Goal: Contribute content: Contribute content

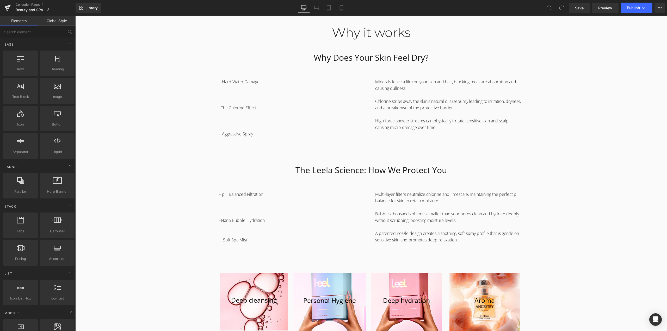
scroll to position [547, 0]
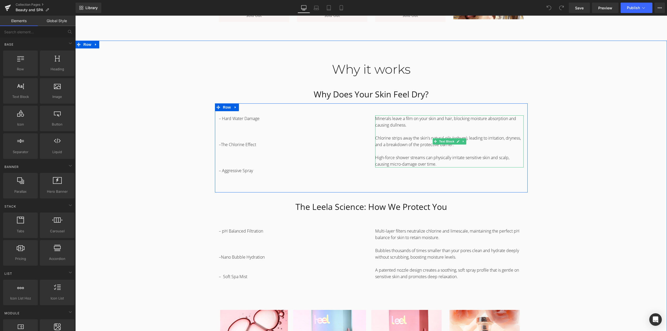
click at [431, 119] on span "Minerals leave a film on your skin and hair, blocking moisture absorption and c…" at bounding box center [445, 122] width 141 height 12
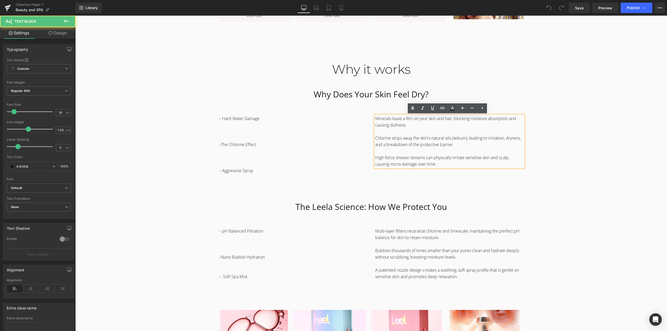
click at [395, 118] on span "Minerals leave a film on your skin and hair, blocking moisture absorption and c…" at bounding box center [445, 122] width 141 height 12
click at [584, 94] on div "Why it works Heading Why Does Your Skin Feel Dry? Heading Row – Hard Water Dama…" at bounding box center [371, 211] width 592 height 323
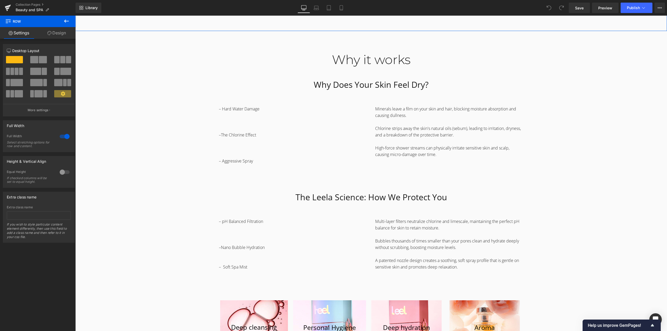
scroll to position [573, 0]
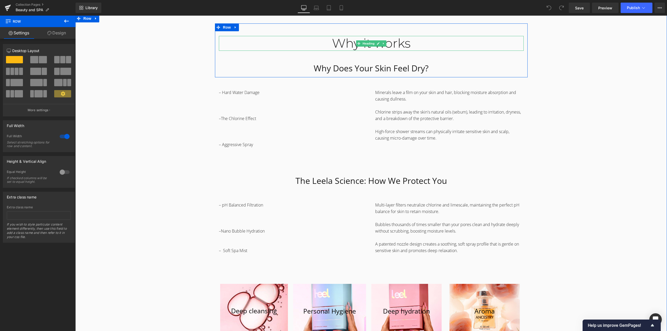
click at [330, 42] on div "Why it works" at bounding box center [371, 43] width 305 height 15
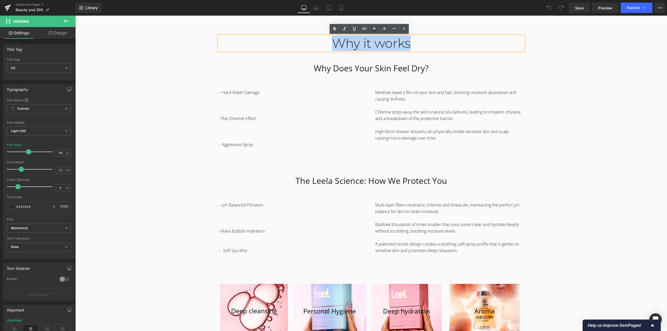
drag, startPoint x: 329, startPoint y: 41, endPoint x: 433, endPoint y: 48, distance: 103.5
click at [433, 48] on div "Why it works" at bounding box center [371, 43] width 305 height 15
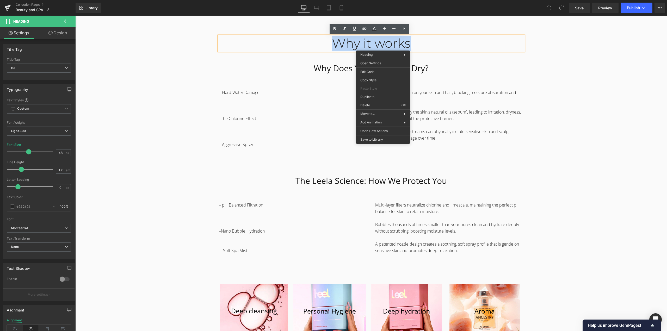
click at [434, 39] on div "Why it works" at bounding box center [371, 43] width 305 height 15
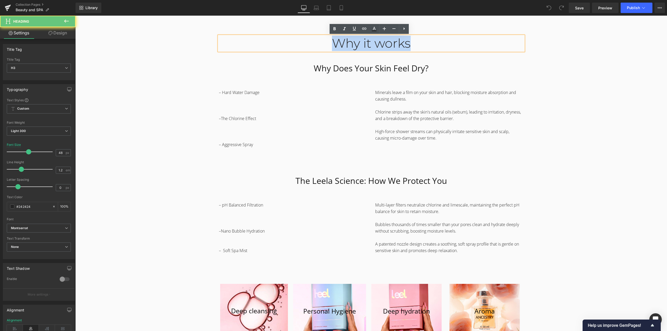
drag, startPoint x: 424, startPoint y: 42, endPoint x: 242, endPoint y: 43, distance: 182.7
click at [242, 43] on div "Why it works" at bounding box center [371, 43] width 305 height 15
copy div "Why it works"
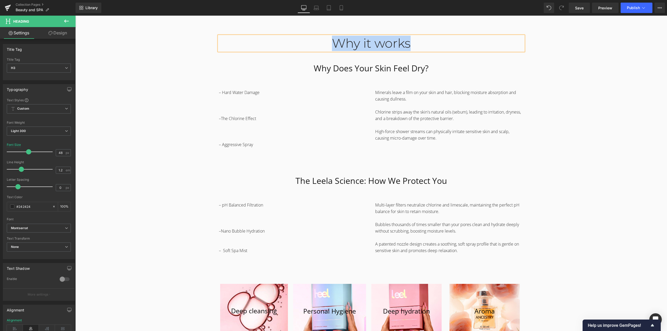
click at [568, 197] on div "Why it works Heading Why Does Your Skin Feel Dry? Heading Row – Hard Water Dama…" at bounding box center [371, 184] width 592 height 323
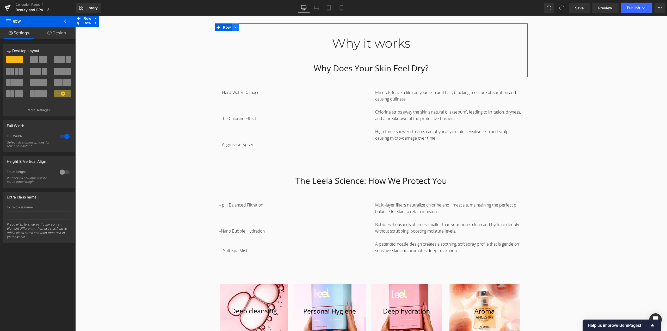
click at [237, 27] on link at bounding box center [235, 27] width 7 height 8
click at [241, 28] on icon at bounding box center [243, 28] width 4 height 4
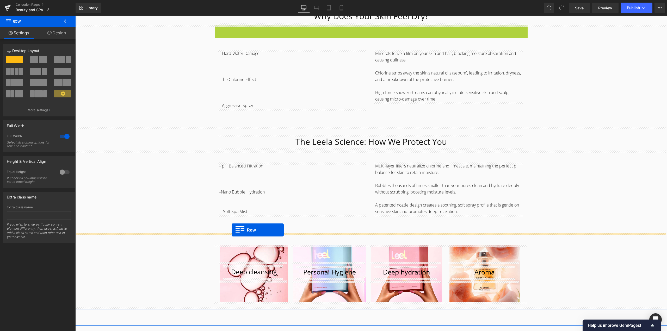
scroll to position [730, 0]
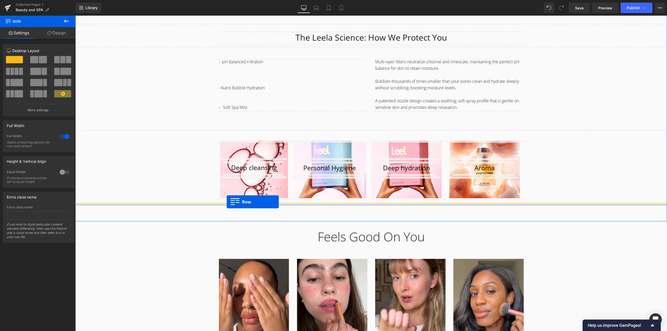
drag, startPoint x: 216, startPoint y: 82, endPoint x: 227, endPoint y: 202, distance: 120.7
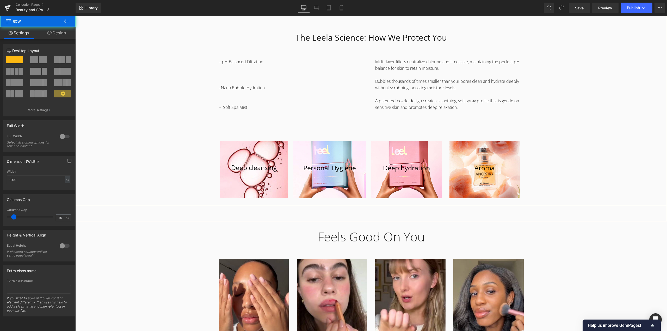
scroll to position [717, 0]
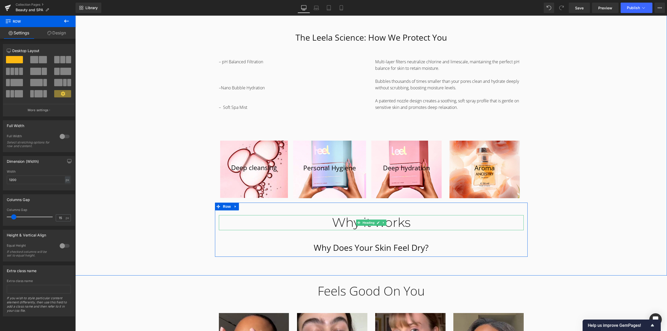
click at [334, 224] on div "Why it works" at bounding box center [371, 222] width 305 height 15
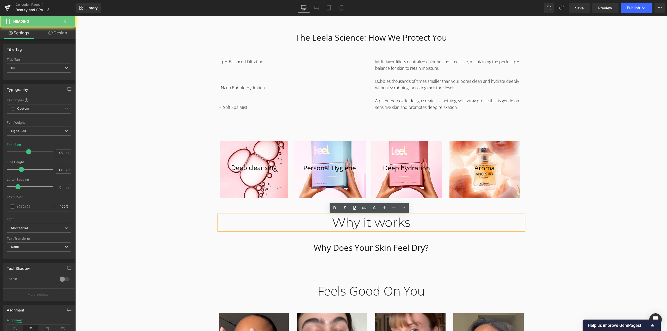
click at [334, 224] on div "Why it works" at bounding box center [371, 222] width 305 height 15
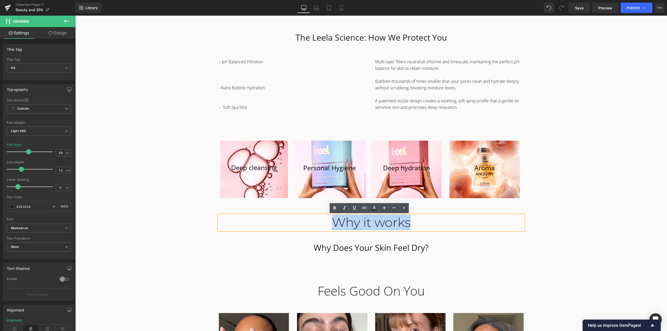
paste div
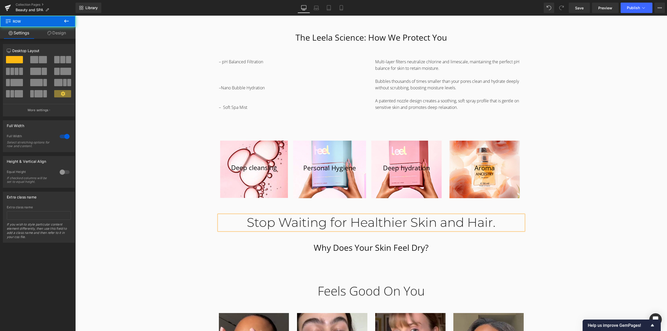
click at [574, 195] on div "Why it works Heading Why Does Your Skin Feel Dry? Heading Row – Hard Water Dama…" at bounding box center [371, 68] width 592 height 377
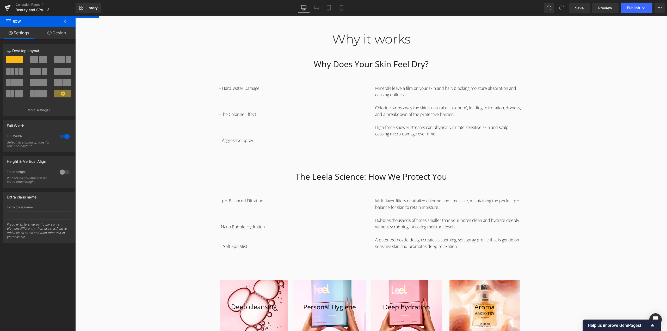
scroll to position [534, 0]
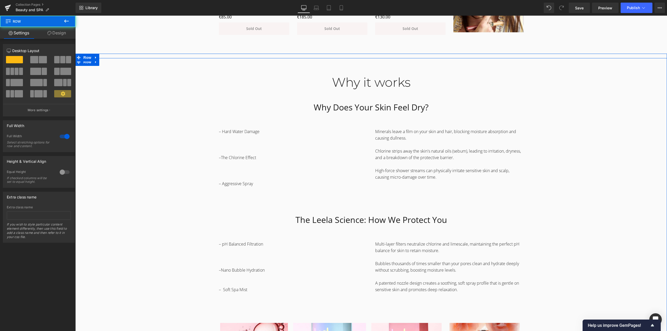
click at [543, 138] on div "Why it works Heading Why Does Your Skin Feel Dry? Heading Row – Hard Water Dama…" at bounding box center [371, 251] width 592 height 377
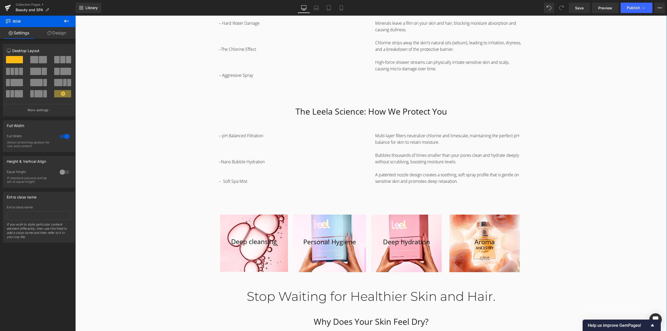
scroll to position [560, 0]
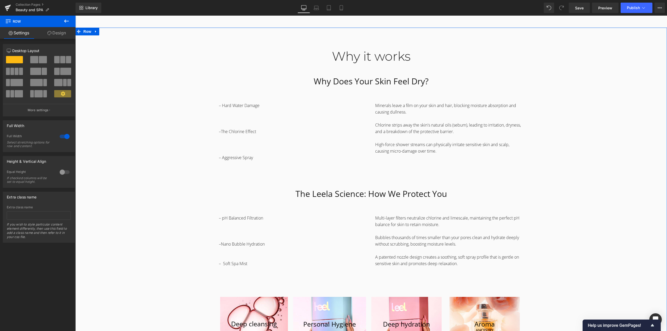
click at [310, 124] on p "–The Chlorine Effect" at bounding box center [293, 128] width 149 height 13
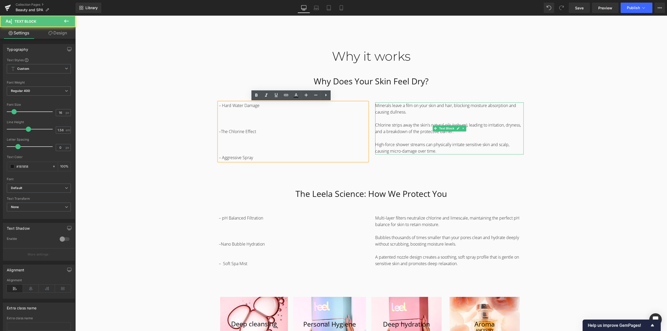
click at [417, 126] on p "Chlorine strips away the skin's natural oils (sebum), leading to irritation, dr…" at bounding box center [449, 128] width 149 height 13
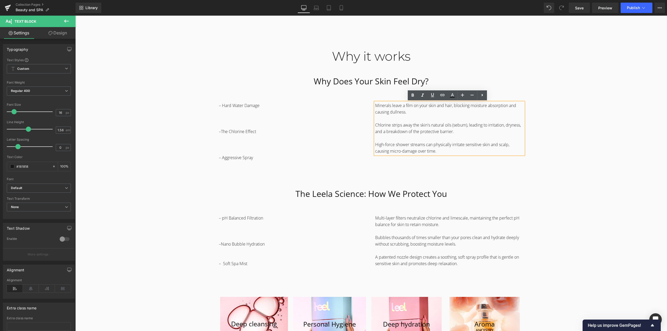
click at [550, 158] on div "Why it works Heading Why Does Your Skin Feel Dry? Heading Row – Hard Water Dama…" at bounding box center [371, 224] width 592 height 377
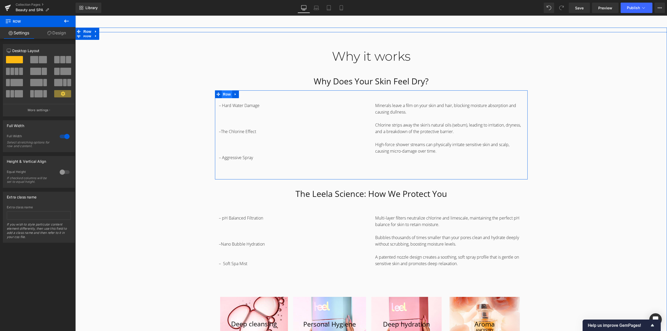
click at [224, 93] on span "Row" at bounding box center [227, 94] width 10 height 8
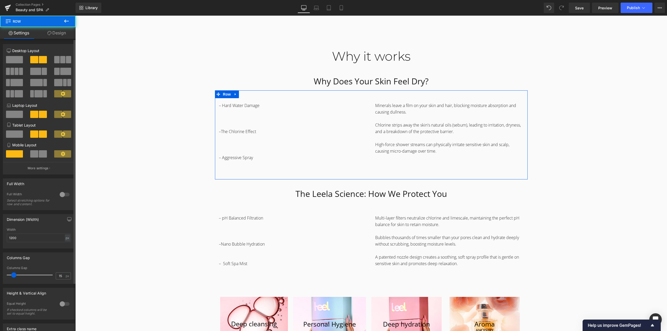
click at [62, 60] on span at bounding box center [62, 59] width 5 height 7
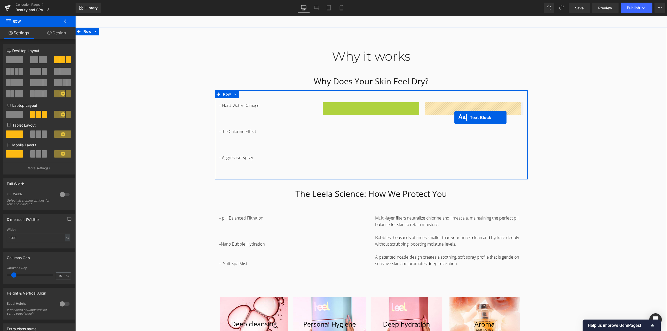
drag, startPoint x: 354, startPoint y: 136, endPoint x: 455, endPoint y: 118, distance: 102.5
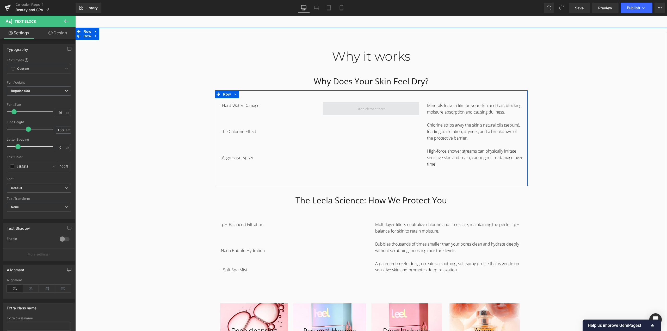
click at [335, 113] on span at bounding box center [371, 108] width 96 height 13
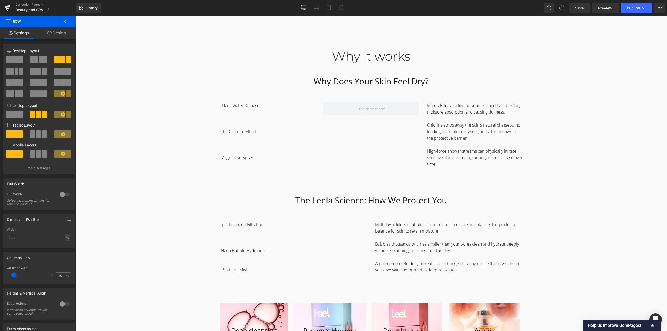
click at [66, 21] on icon at bounding box center [66, 21] width 5 height 3
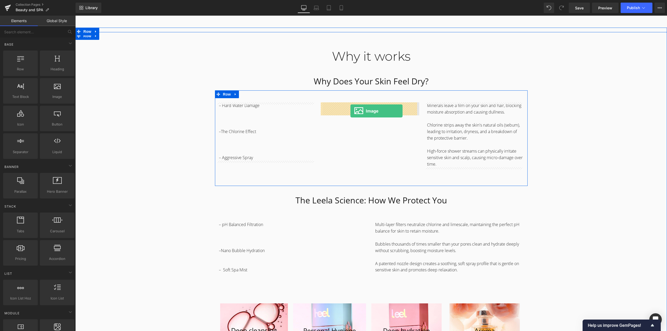
drag, startPoint x: 137, startPoint y: 113, endPoint x: 351, endPoint y: 111, distance: 214.0
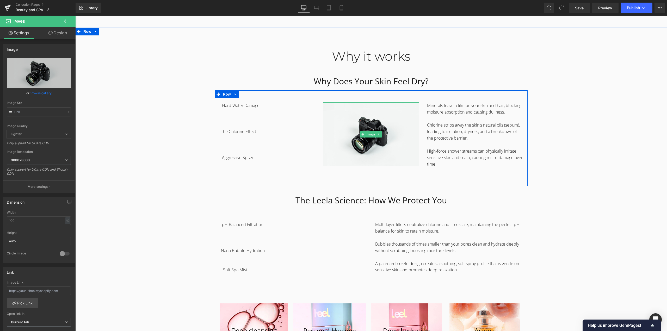
click at [378, 135] on icon at bounding box center [379, 134] width 3 height 3
click at [376, 136] on link at bounding box center [376, 134] width 5 height 6
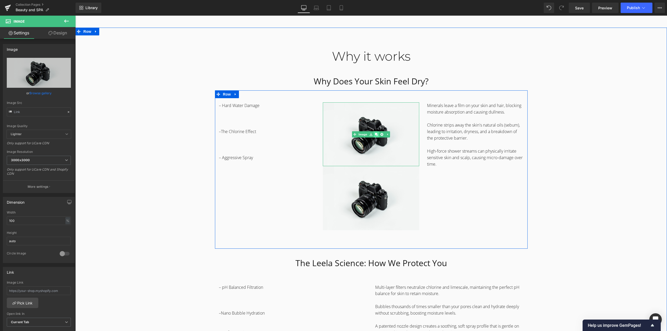
click at [376, 136] on link at bounding box center [376, 134] width 5 height 6
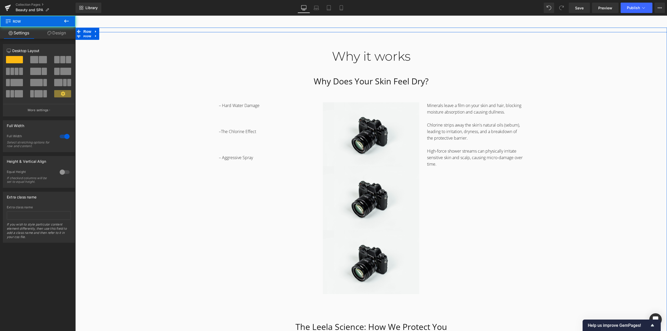
click at [571, 150] on div "Why it works Heading Why Does Your Skin Feel Dry? Heading Row – Hard Water Dama…" at bounding box center [371, 291] width 592 height 510
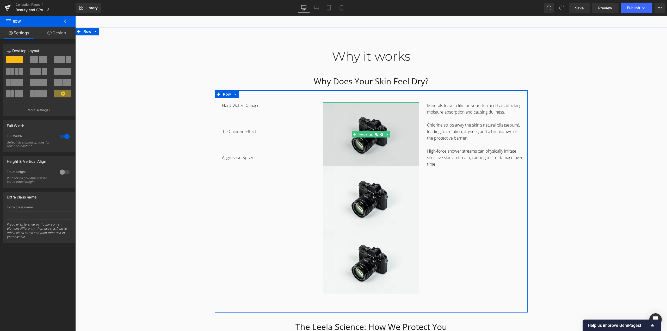
click at [400, 127] on img at bounding box center [371, 134] width 96 height 64
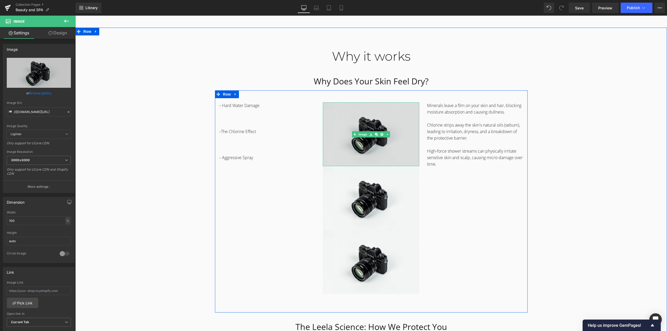
click at [378, 112] on img at bounding box center [371, 134] width 96 height 64
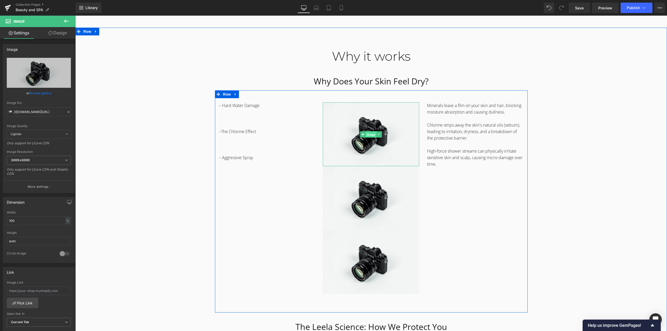
click at [362, 136] on div "Image" at bounding box center [371, 134] width 96 height 64
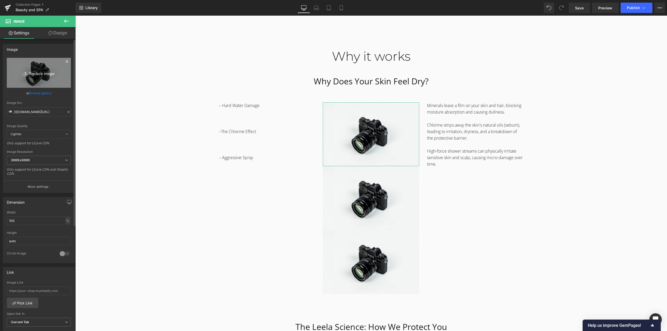
click at [45, 74] on icon "Replace Image" at bounding box center [39, 73] width 42 height 7
type input "C:\fakepath\Screenshot [DATE] 142906.jpg"
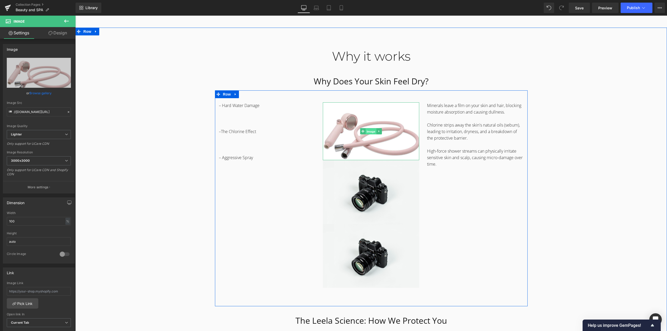
click at [371, 131] on span "Image" at bounding box center [371, 132] width 11 height 6
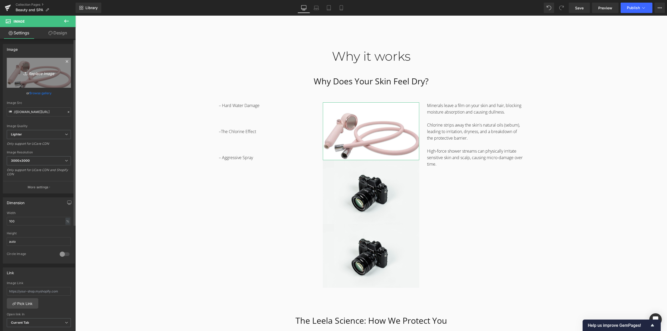
click at [32, 73] on icon "Replace Image" at bounding box center [39, 73] width 42 height 7
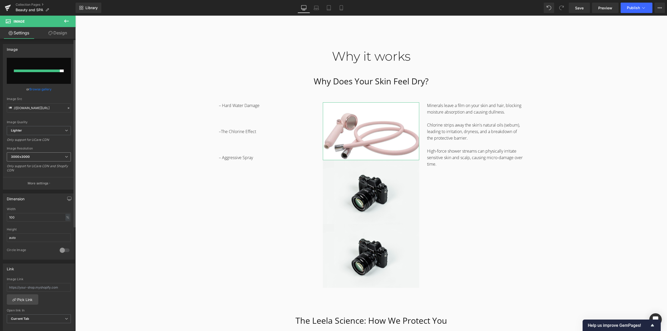
click at [34, 156] on span "3000x3000" at bounding box center [39, 156] width 64 height 9
click at [33, 182] on li "480x480" at bounding box center [39, 182] width 64 height 8
click at [40, 90] on link "Browse gallery" at bounding box center [40, 89] width 22 height 9
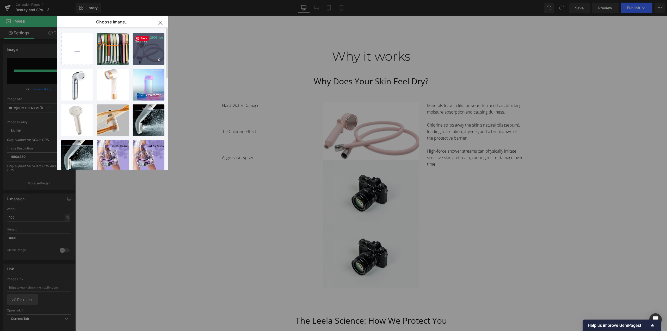
click at [159, 54] on div "Screens...2906.jpg 50.21 KB" at bounding box center [149, 49] width 32 height 32
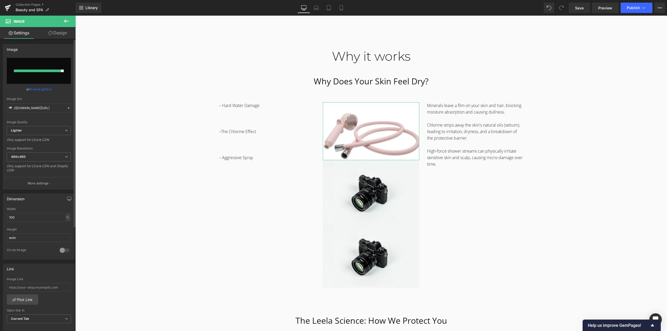
click at [34, 70] on div at bounding box center [37, 71] width 47 height 3
click at [62, 77] on input "file" at bounding box center [39, 71] width 64 height 26
type input "C:\fakepath\Screenshot [DATE] 142115.jpg"
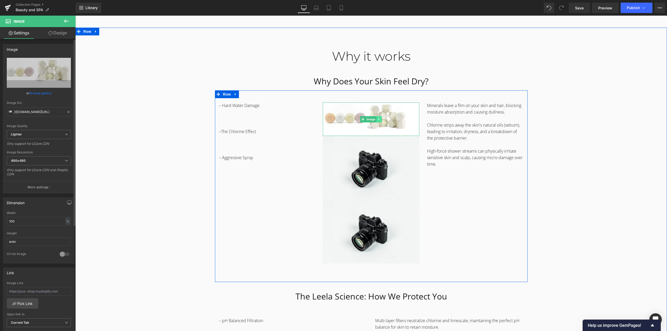
click at [378, 119] on icon at bounding box center [379, 119] width 3 height 3
click at [376, 121] on link at bounding box center [376, 119] width 5 height 6
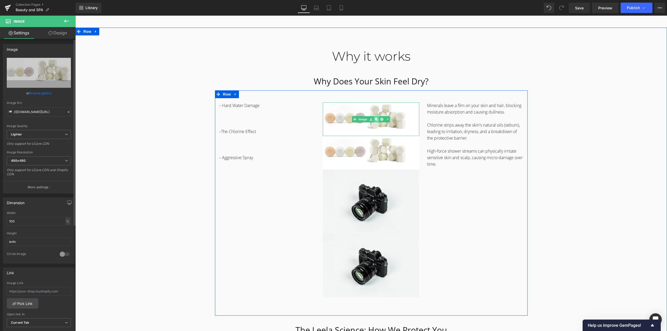
click at [376, 121] on link at bounding box center [376, 119] width 5 height 6
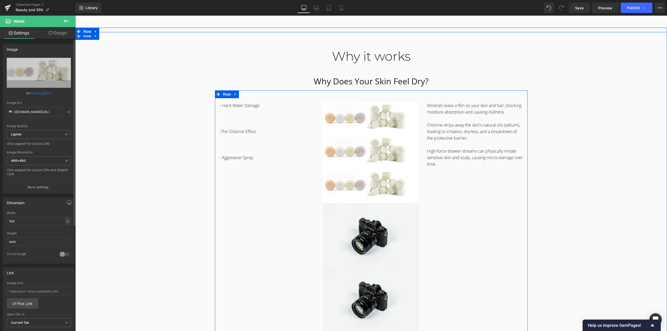
click at [458, 225] on div "– Hard Water Damage –The Chlorine Effect – Aggressive Spray Text Block Image Im…" at bounding box center [371, 219] width 313 height 259
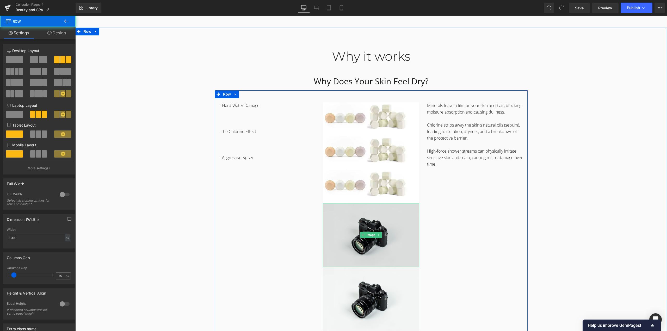
click at [385, 219] on img at bounding box center [371, 235] width 96 height 64
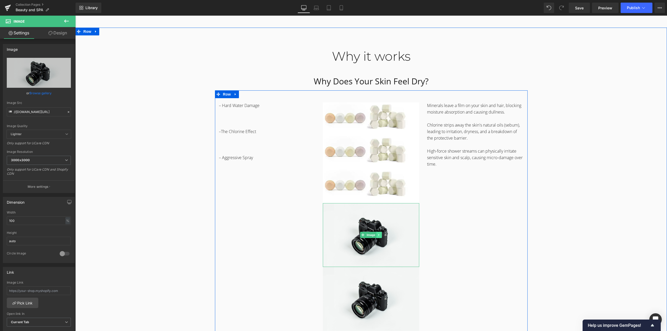
click at [378, 236] on icon at bounding box center [379, 235] width 3 height 3
click at [381, 235] on icon at bounding box center [382, 235] width 3 height 3
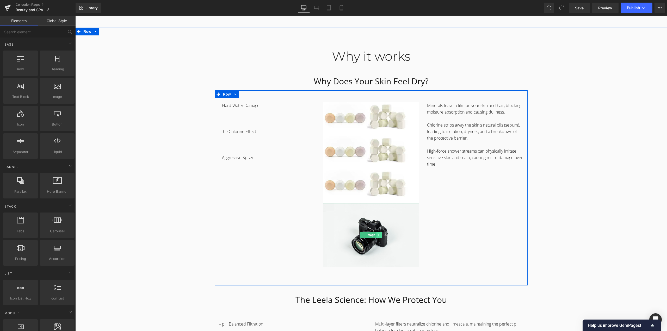
click at [378, 236] on icon at bounding box center [379, 235] width 3 height 3
click at [381, 236] on icon at bounding box center [382, 235] width 3 height 3
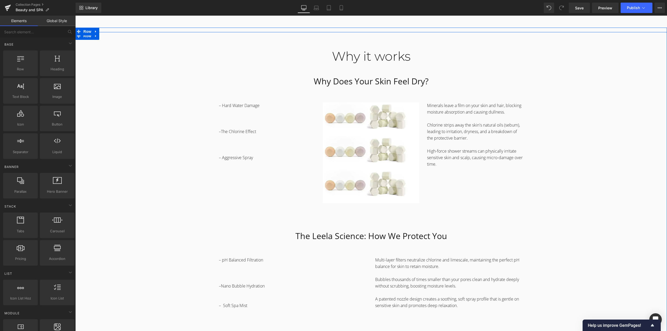
click at [531, 188] on div "Why it works Heading Why Does Your Skin Feel Dry? Heading Row – Hard Water Dama…" at bounding box center [371, 245] width 592 height 419
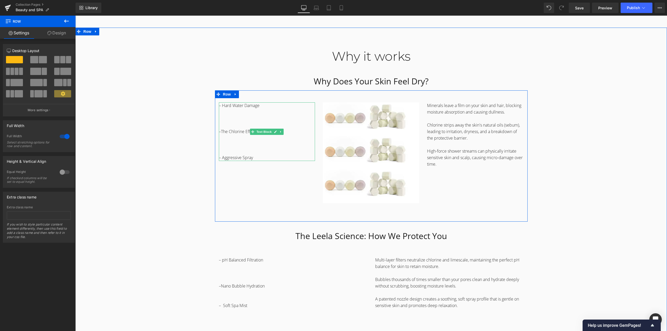
click at [236, 116] on p at bounding box center [267, 118] width 96 height 7
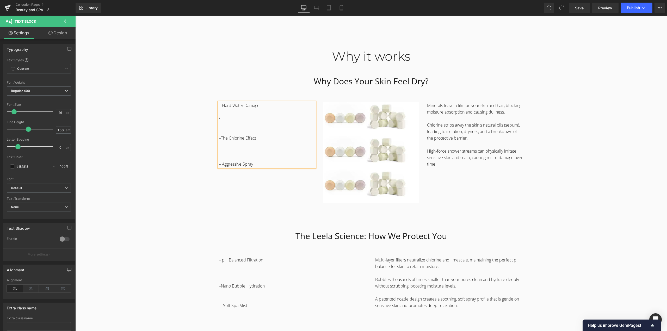
click at [219, 119] on span "\" at bounding box center [219, 119] width 1 height 6
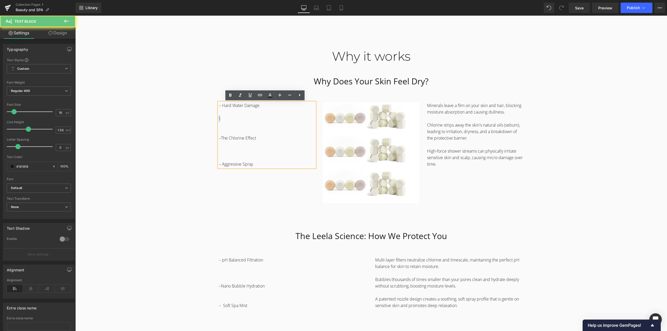
drag, startPoint x: 219, startPoint y: 120, endPoint x: 213, endPoint y: 117, distance: 6.3
click at [215, 117] on div "– Hard Water Damage \ –The Chlorine Effect – Aggressive Spray Text Block" at bounding box center [267, 134] width 104 height 65
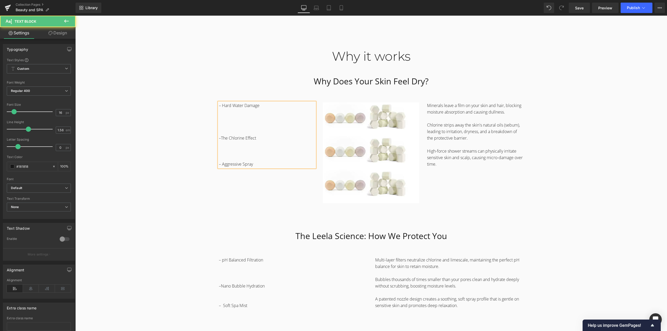
click at [244, 144] on p at bounding box center [267, 145] width 96 height 7
click at [242, 129] on p "–The Chlorine Effect" at bounding box center [267, 135] width 96 height 13
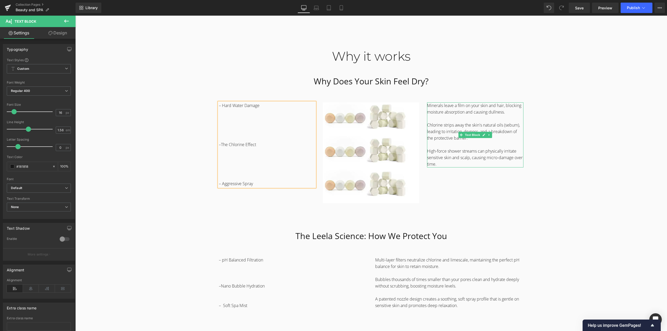
click at [438, 117] on p at bounding box center [475, 118] width 96 height 7
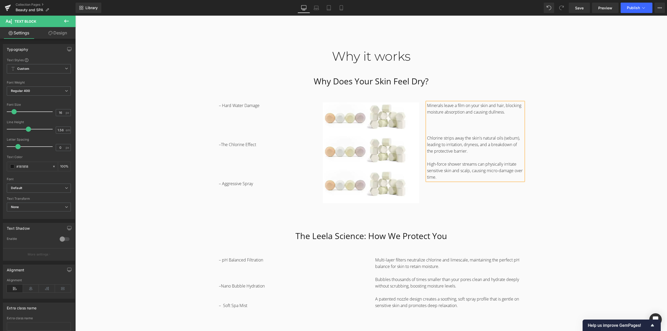
click at [462, 157] on p at bounding box center [475, 158] width 96 height 7
click at [573, 185] on div "Why it works Heading Why Does Your Skin Feel Dry? Heading Row – Hard Water Dama…" at bounding box center [371, 245] width 592 height 419
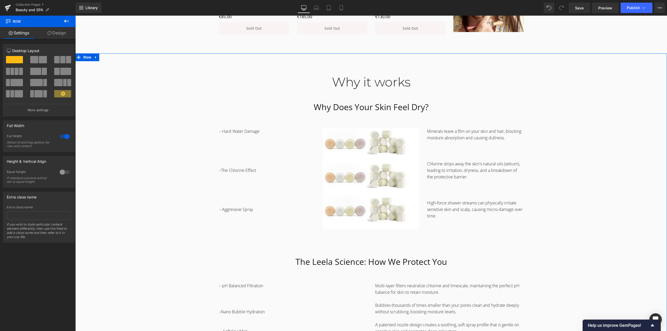
scroll to position [534, 0]
click at [263, 172] on span "Text Block" at bounding box center [264, 171] width 17 height 6
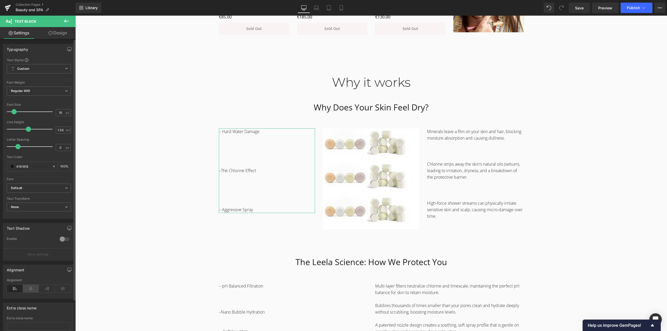
click at [33, 288] on icon at bounding box center [31, 289] width 16 height 8
click at [45, 287] on icon at bounding box center [47, 289] width 16 height 8
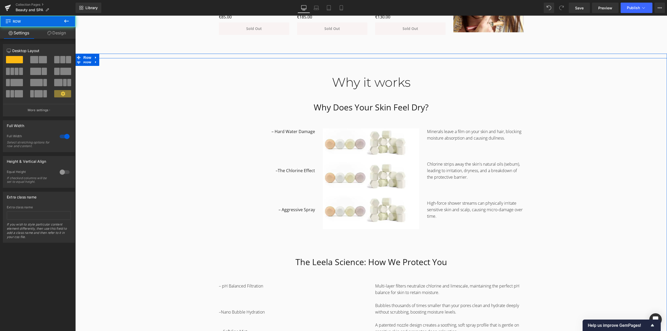
click at [558, 178] on div "Why it works Heading Why Does Your Skin Feel Dry? Heading Row – Hard Water Dama…" at bounding box center [371, 272] width 592 height 419
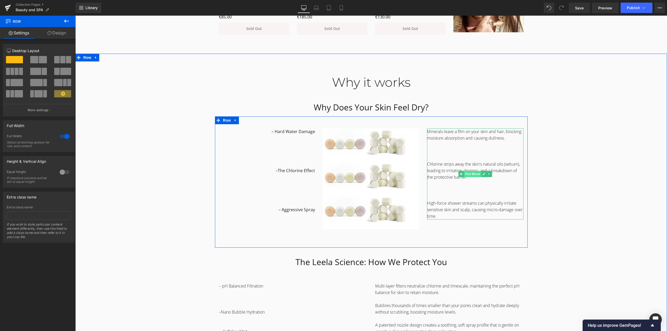
click at [472, 174] on span "Text Block" at bounding box center [472, 174] width 17 height 6
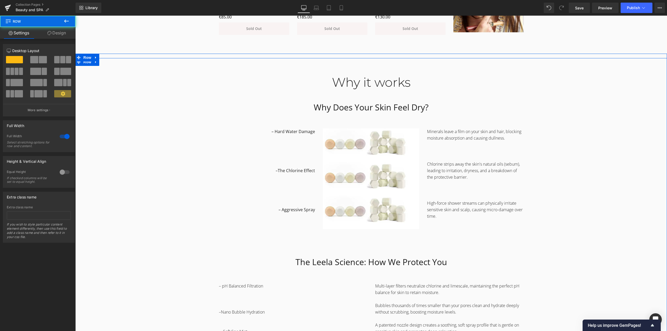
click at [199, 154] on div "Why it works Heading Why Does Your Skin Feel Dry? Heading Row – Hard Water Dama…" at bounding box center [371, 272] width 592 height 419
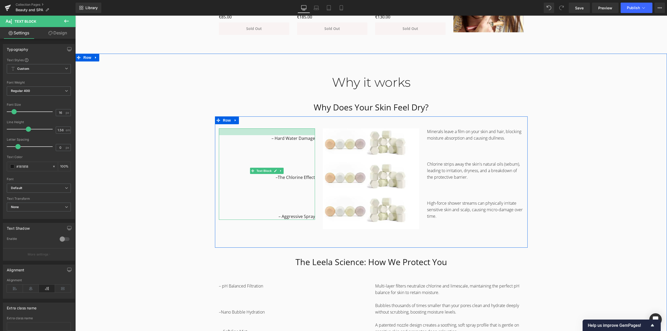
drag, startPoint x: 296, startPoint y: 130, endPoint x: 297, endPoint y: 136, distance: 6.9
click at [297, 136] on div "– Hard Water Damage –The Chlorine Effect – Aggressive Spray Text Block" at bounding box center [267, 174] width 96 height 91
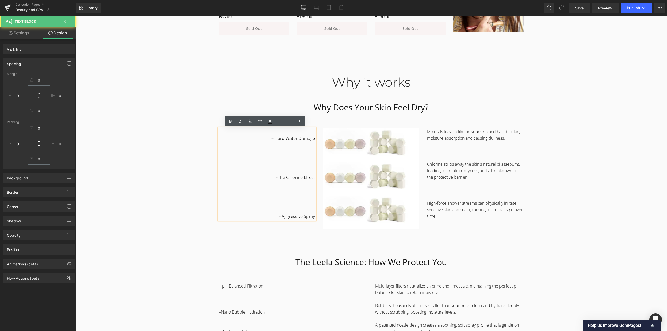
click at [548, 136] on div "Why it works Heading Why Does Your Skin Feel Dry? Heading Row – Hard Water Dama…" at bounding box center [371, 272] width 592 height 419
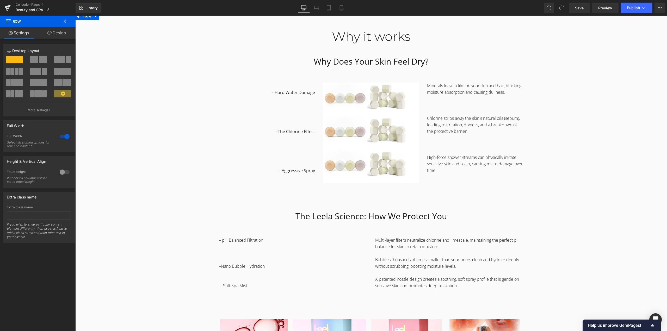
scroll to position [560, 0]
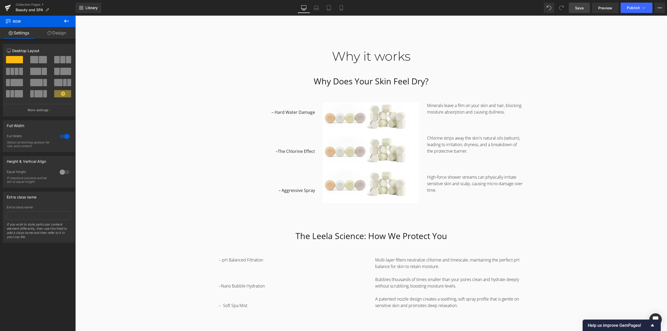
drag, startPoint x: 581, startPoint y: 9, endPoint x: 515, endPoint y: 36, distance: 71.3
click at [581, 9] on span "Save" at bounding box center [579, 7] width 9 height 5
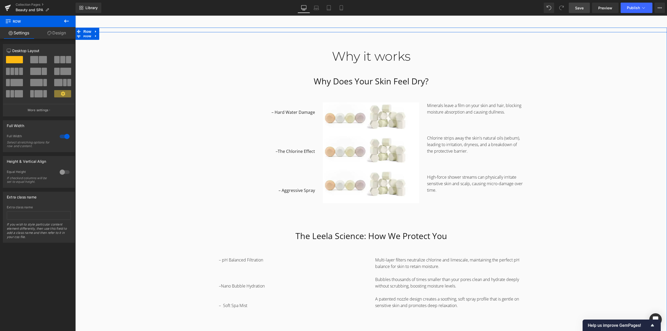
click at [151, 189] on div "Why it works Heading Why Does Your Skin Feel Dry? Heading Row – Hard Water Dama…" at bounding box center [371, 245] width 592 height 419
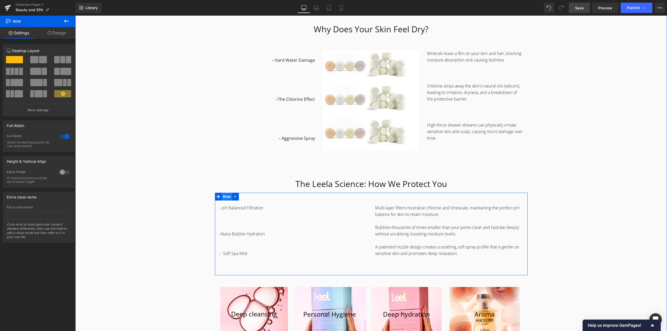
click at [228, 197] on span "Row" at bounding box center [227, 197] width 10 height 8
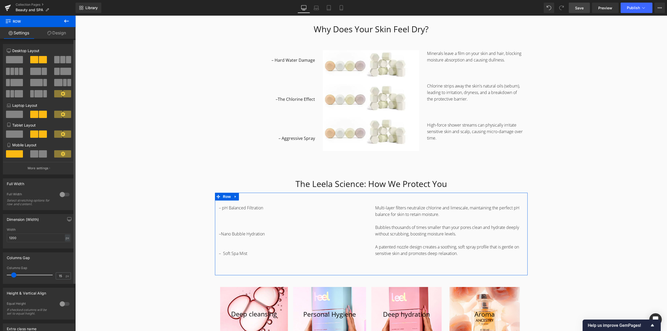
drag, startPoint x: 63, startPoint y: 57, endPoint x: 64, endPoint y: 41, distance: 15.9
click at [63, 57] on span at bounding box center [62, 59] width 5 height 7
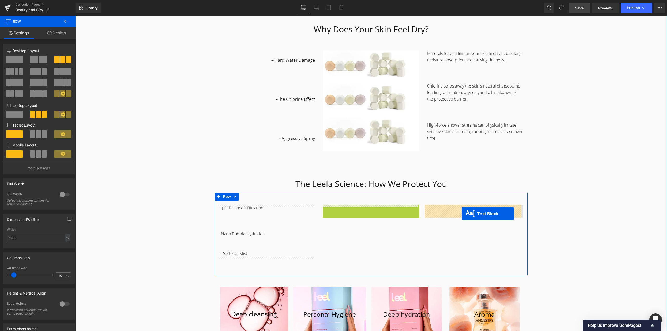
drag, startPoint x: 355, startPoint y: 242, endPoint x: 462, endPoint y: 214, distance: 110.2
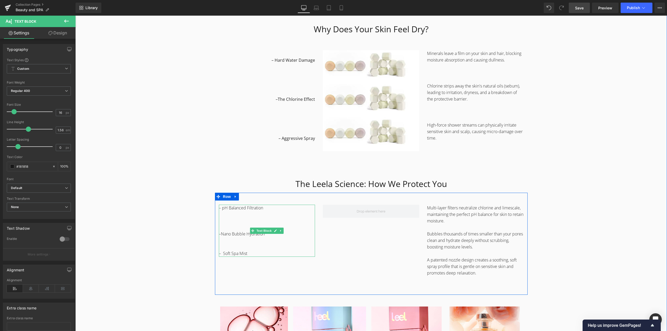
click at [225, 243] on p at bounding box center [267, 240] width 96 height 7
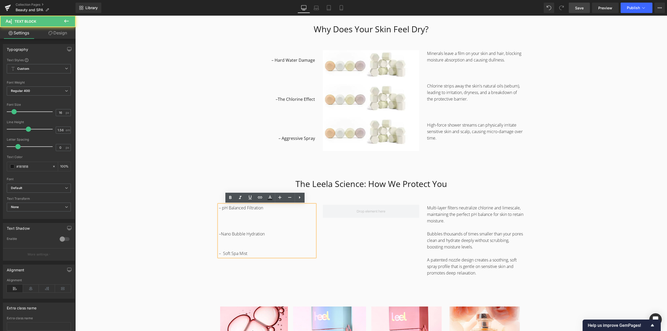
click at [230, 242] on p at bounding box center [267, 240] width 96 height 7
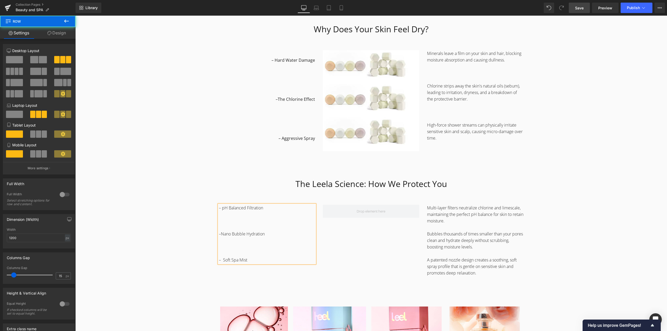
click at [348, 239] on div "– pH Balanced Filtration –Nano Bubble Hydration – Soft Spa Mist Text Block Mult…" at bounding box center [371, 244] width 313 height 102
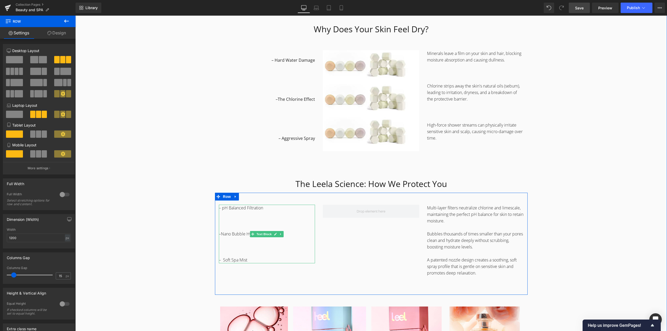
click at [256, 221] on p at bounding box center [267, 221] width 96 height 7
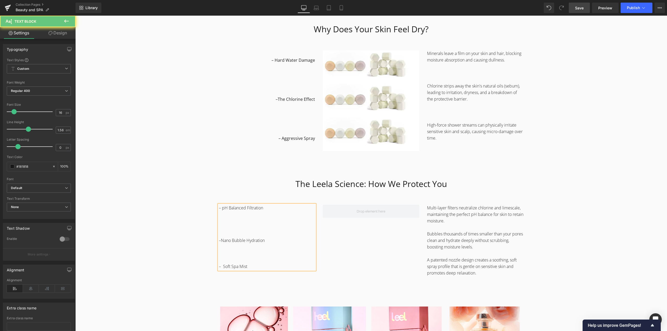
drag, startPoint x: 233, startPoint y: 253, endPoint x: 237, endPoint y: 254, distance: 4.2
click at [234, 253] on p at bounding box center [267, 253] width 96 height 7
click at [347, 251] on div "– pH Balanced Filtration –Nano Bubble Hydration – Soft Spa Mist Text Block Mult…" at bounding box center [371, 244] width 313 height 102
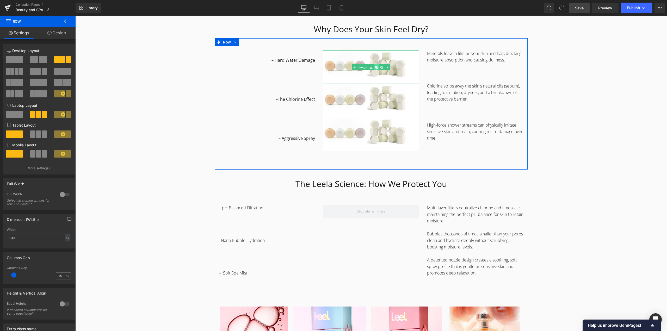
click at [377, 68] on link at bounding box center [376, 67] width 5 height 6
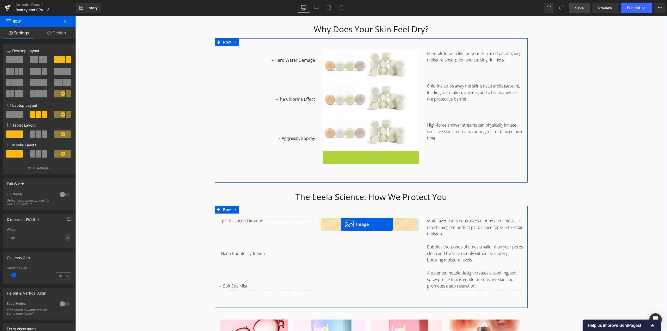
drag, startPoint x: 362, startPoint y: 166, endPoint x: 341, endPoint y: 224, distance: 62.5
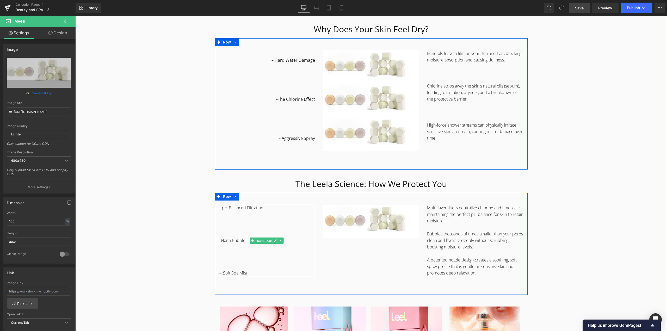
drag, startPoint x: 263, startPoint y: 241, endPoint x: 314, endPoint y: 219, distance: 55.8
click at [264, 241] on span "Text Block" at bounding box center [264, 241] width 17 height 6
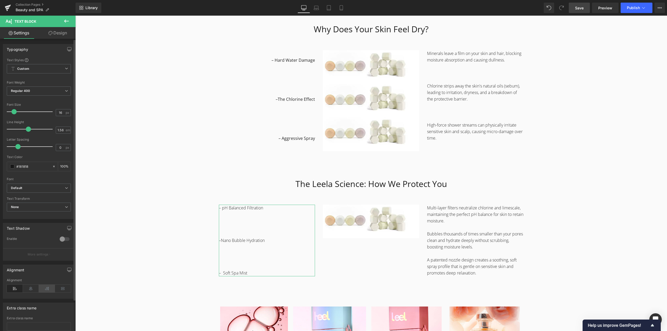
click at [44, 290] on icon at bounding box center [47, 289] width 16 height 8
click at [116, 228] on div "Why it works Heading Why Does Your Skin Feel Dry? Heading Row – Hard Water Dama…" at bounding box center [371, 203] width 592 height 439
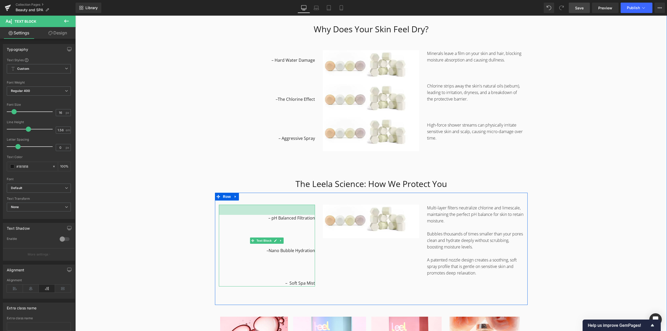
drag, startPoint x: 307, startPoint y: 206, endPoint x: 308, endPoint y: 216, distance: 10.2
click at [308, 216] on div "– pH Balanced Filtration –Nano Bubble Hydration – Soft Spa Mist Text Block 39px" at bounding box center [267, 246] width 96 height 82
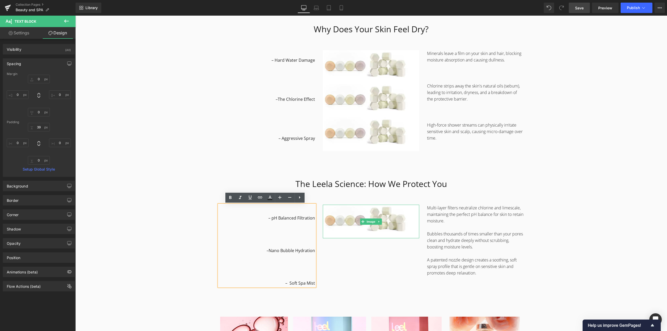
click at [378, 222] on icon at bounding box center [379, 221] width 3 height 3
click at [375, 222] on icon at bounding box center [376, 221] width 3 height 3
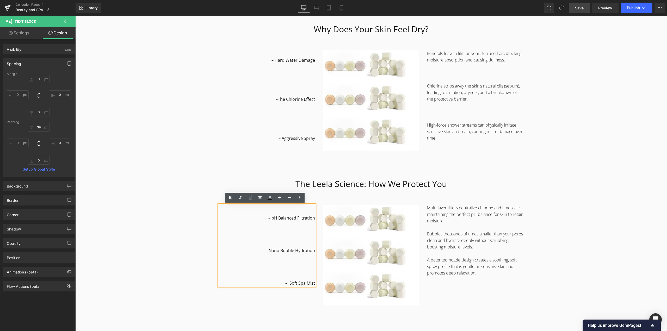
click at [75, 16] on div at bounding box center [75, 16] width 0 height 0
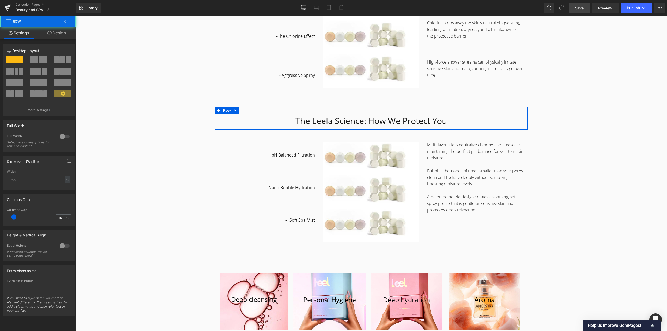
scroll to position [691, 0]
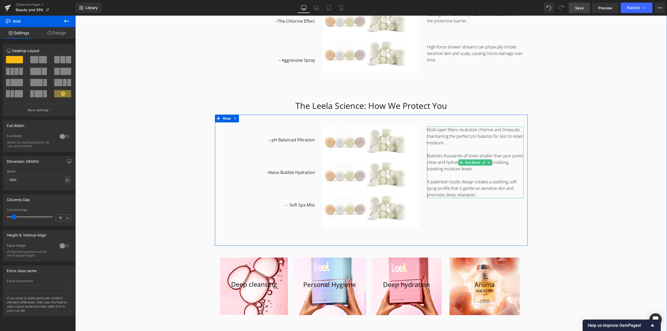
click at [459, 144] on p "Multi-layer filters neutralize chlorine and limescale, maintaining the perfect …" at bounding box center [475, 137] width 96 height 20
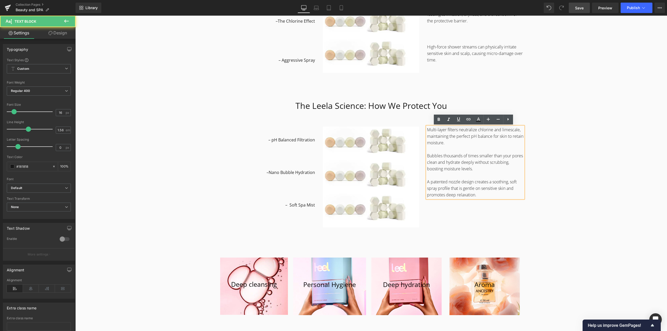
click at [458, 143] on p "Multi-layer filters neutralize chlorine and limescale, maintaining the perfect …" at bounding box center [475, 137] width 96 height 20
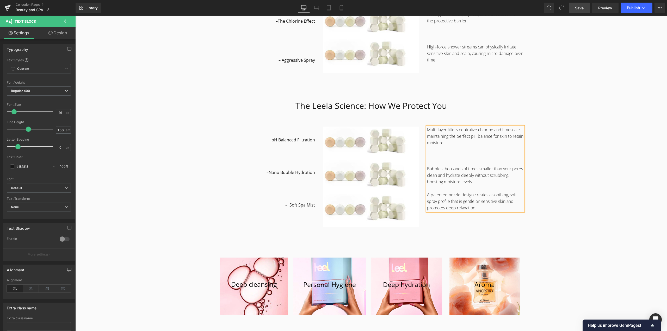
click at [479, 185] on p at bounding box center [475, 188] width 96 height 7
click at [579, 172] on div "Why it works Heading Why Does Your Skin Feel Dry? Heading Row – Hard Water Dama…" at bounding box center [371, 140] width 592 height 468
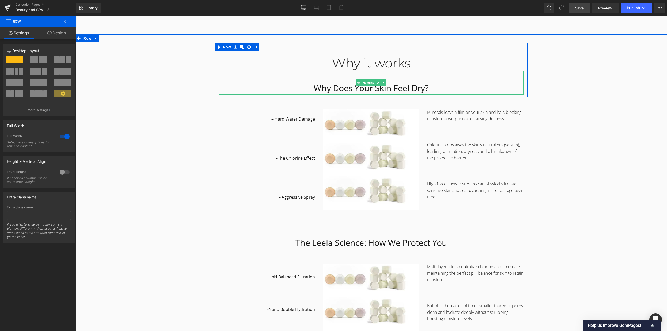
scroll to position [560, 0]
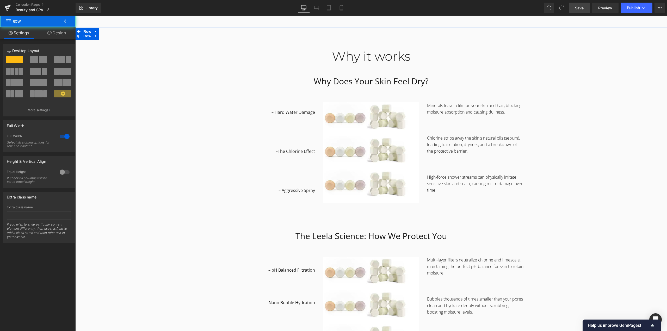
click at [619, 122] on div "Why it works Heading Why Does Your Skin Feel Dry? Heading Row 48px – Hard Water…" at bounding box center [371, 270] width 592 height 468
click at [574, 125] on div "Why it works Heading Why Does Your Skin Feel Dry? Heading Row 48px – Hard Water…" at bounding box center [371, 270] width 592 height 468
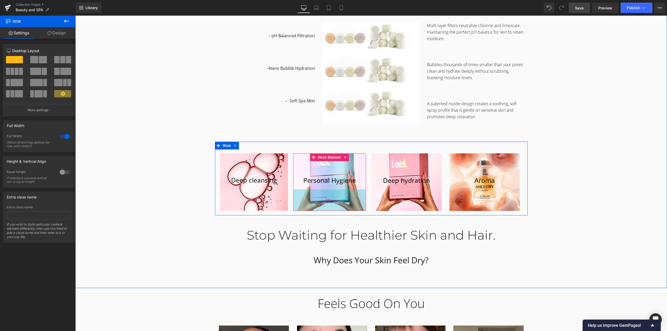
scroll to position [847, 0]
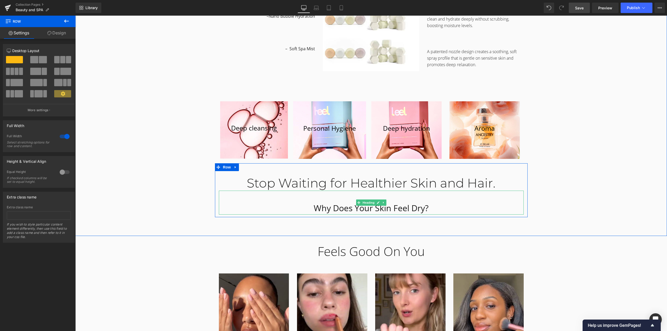
click at [459, 207] on h1 "Why Does Your Skin Feel Dry?" at bounding box center [371, 208] width 305 height 13
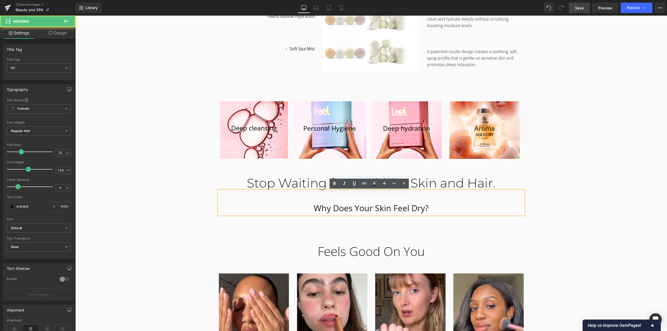
click at [360, 207] on h1 "Why Does Your Skin Feel Dry?" at bounding box center [371, 208] width 305 height 13
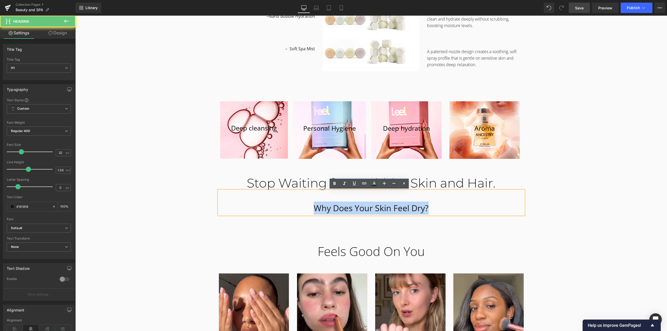
click at [360, 207] on h1 "Why Does Your Skin Feel Dry?" at bounding box center [371, 208] width 305 height 13
paste div
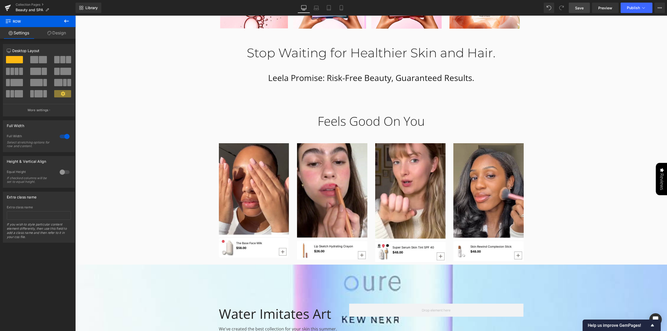
scroll to position [1108, 0]
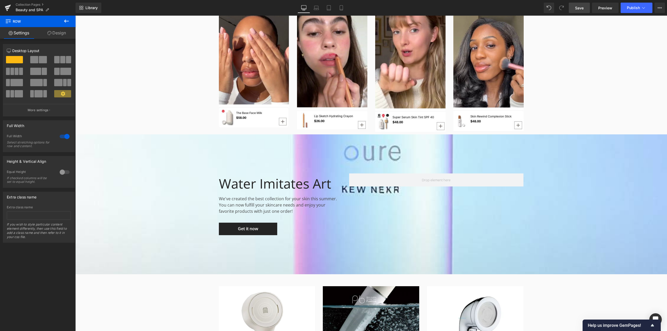
click at [112, 197] on span "Water Imitates Art Heading We've created the best collection for your skin this…" at bounding box center [371, 205] width 592 height 62
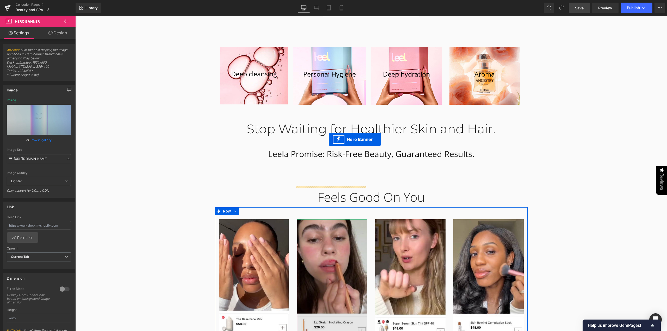
scroll to position [899, 0]
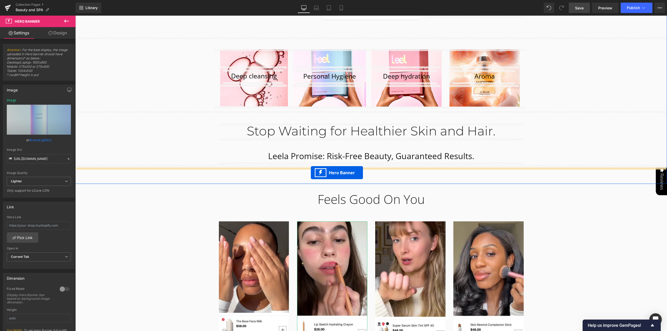
drag, startPoint x: 352, startPoint y: 138, endPoint x: 311, endPoint y: 173, distance: 53.9
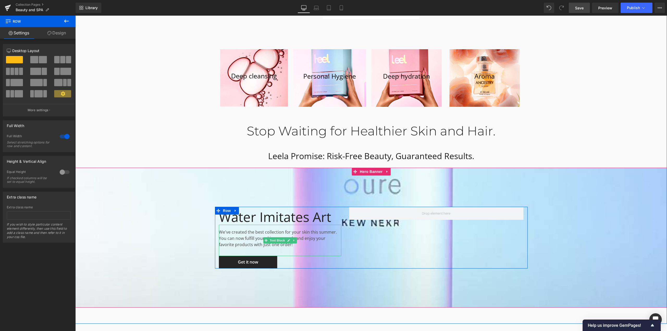
click at [235, 235] on div "We've created the best collection for your skin this summer. You can now fulfil…" at bounding box center [280, 240] width 123 height 31
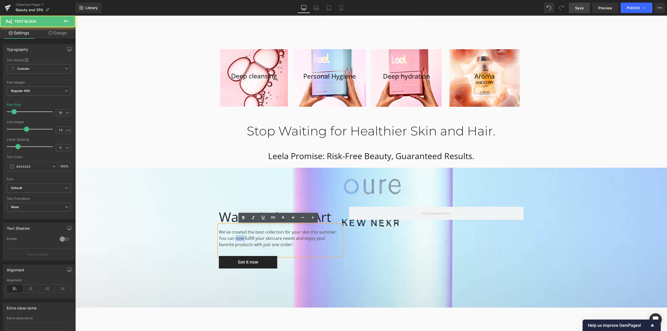
click at [235, 235] on div "We've created the best collection for your skin this summer. You can now fulfil…" at bounding box center [280, 240] width 123 height 31
click at [276, 246] on div "We've created the best collection for your skin this summer. You can now fulfil…" at bounding box center [280, 240] width 123 height 31
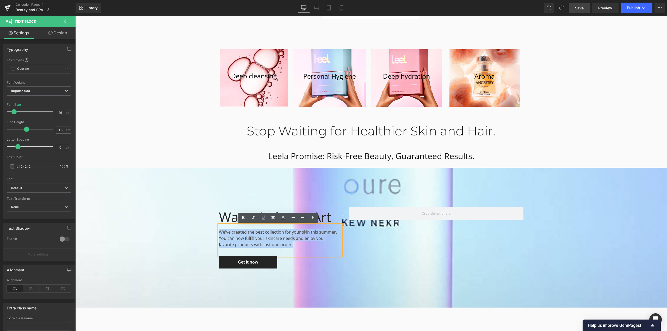
drag, startPoint x: 276, startPoint y: 246, endPoint x: 169, endPoint y: 230, distance: 108.0
click at [169, 230] on span "Water Imitates Art Heading We've created the best collection for your skin this…" at bounding box center [371, 238] width 592 height 62
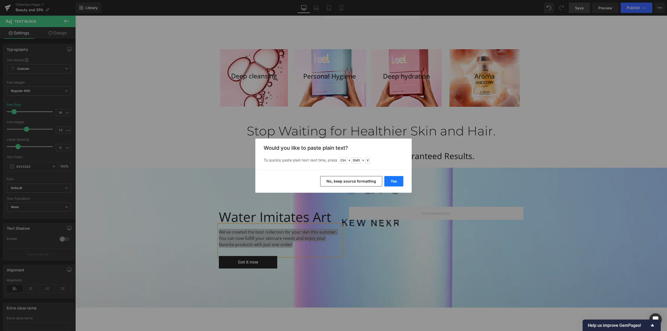
click at [399, 180] on button "Yes" at bounding box center [393, 181] width 19 height 10
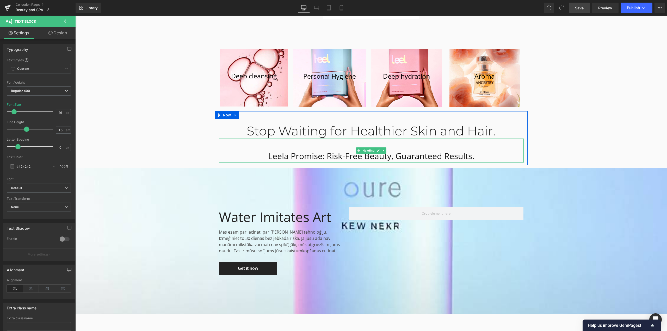
click at [416, 159] on h1 "Leela Promise: Risk-Free Beauty, Guaranteed Results." at bounding box center [371, 156] width 305 height 13
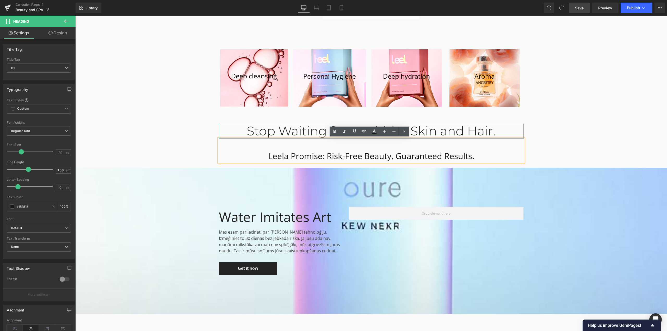
drag, startPoint x: 457, startPoint y: 131, endPoint x: 478, endPoint y: 131, distance: 20.1
click at [457, 131] on div "Stop Waiting for Healthier Skin and Hair." at bounding box center [371, 131] width 305 height 15
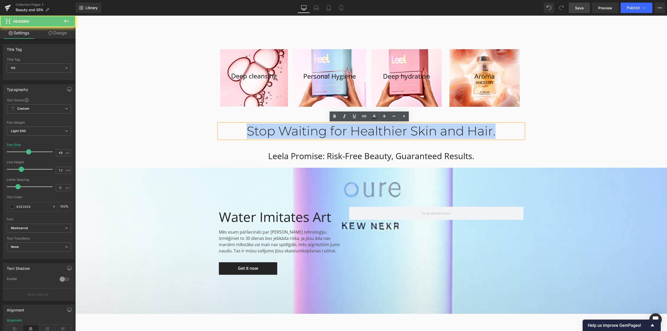
drag, startPoint x: 508, startPoint y: 132, endPoint x: 0, endPoint y: 151, distance: 508.7
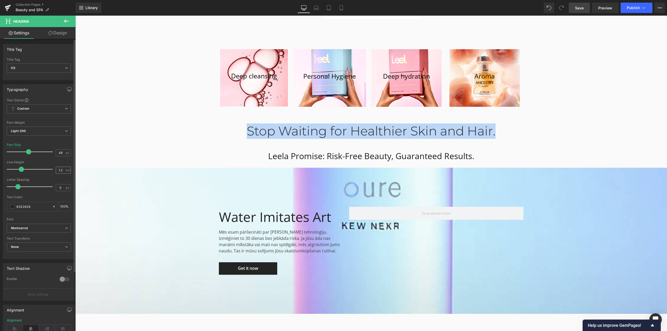
copy div "Stop Waiting for Healthier Skin and Hair."
click at [240, 218] on div "Water Imitates Art" at bounding box center [280, 216] width 123 height 18
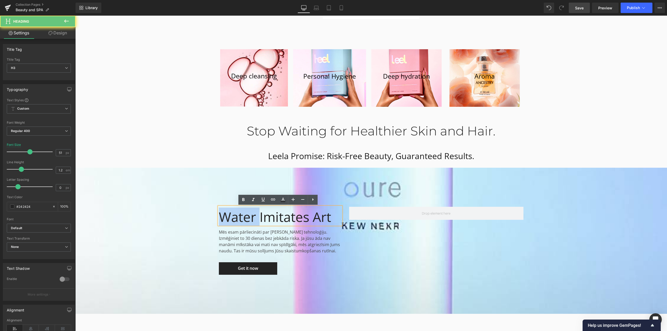
click at [240, 218] on div "Water Imitates Art" at bounding box center [280, 216] width 123 height 18
paste div
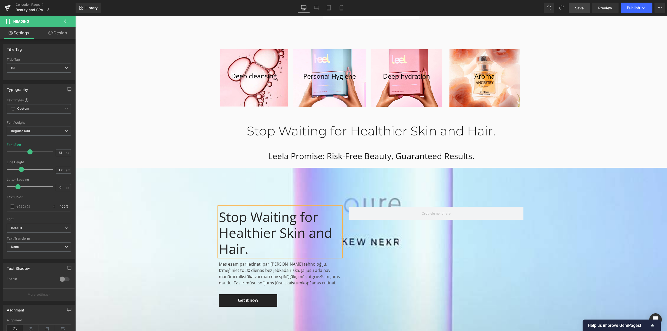
click at [451, 248] on div "Stop Waiting for Healthier Skin and Hair. Heading Mēs esam pārliecināti par [PE…" at bounding box center [371, 257] width 313 height 100
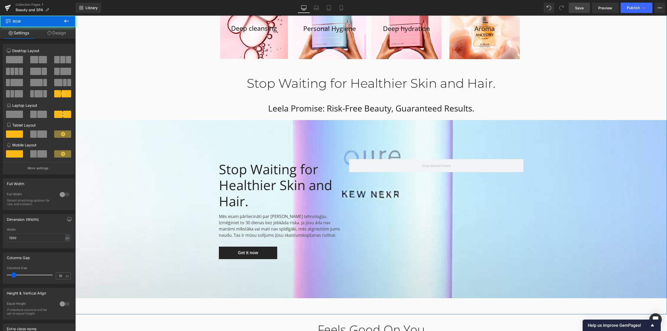
scroll to position [951, 0]
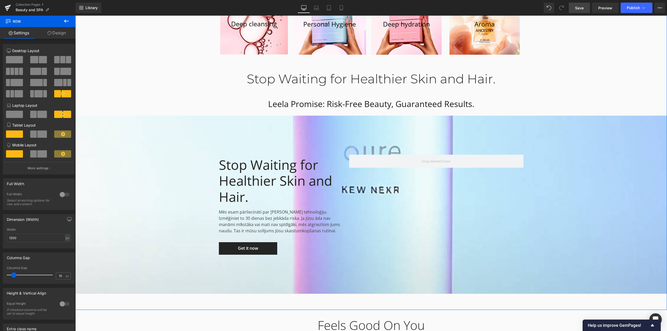
click at [461, 211] on div "Stop Waiting for Healthier Skin and Hair. Heading Mēs esam pārliecināti par [PE…" at bounding box center [371, 205] width 313 height 100
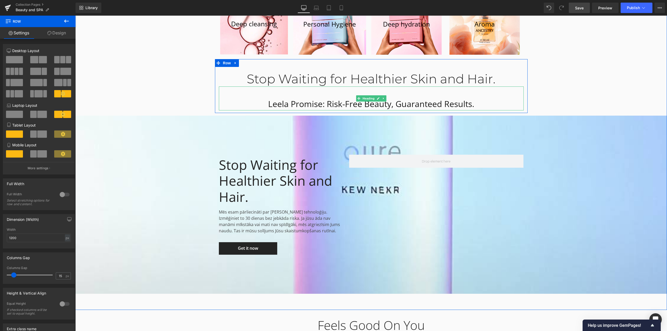
click at [411, 104] on h1 "Leela Promise: Risk-Free Beauty, Guaranteed Results." at bounding box center [371, 103] width 305 height 13
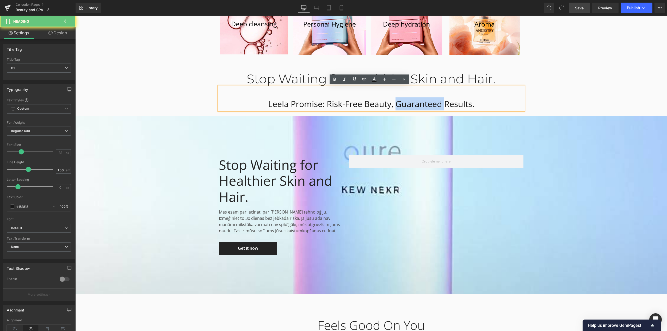
click at [411, 104] on h1 "Leela Promise: Risk-Free Beauty, Guaranteed Results." at bounding box center [371, 103] width 305 height 13
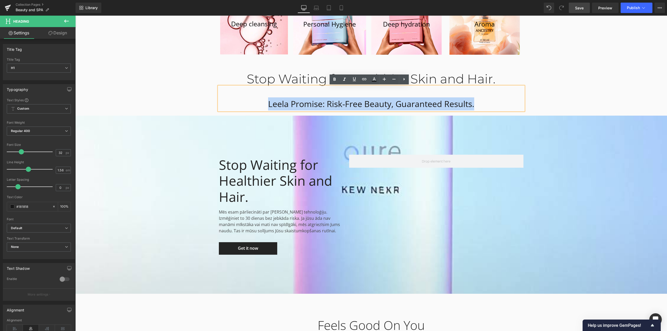
copy h1 "Leela Promise: Risk-Free Beauty, Guaranteed Results."
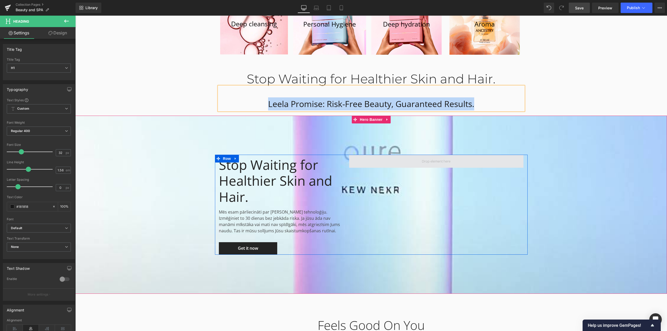
click at [415, 164] on span at bounding box center [436, 161] width 175 height 13
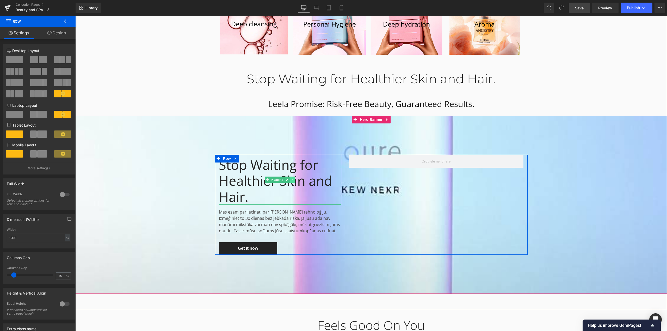
click at [291, 180] on icon at bounding box center [292, 179] width 3 height 3
click at [288, 180] on icon at bounding box center [289, 179] width 3 height 3
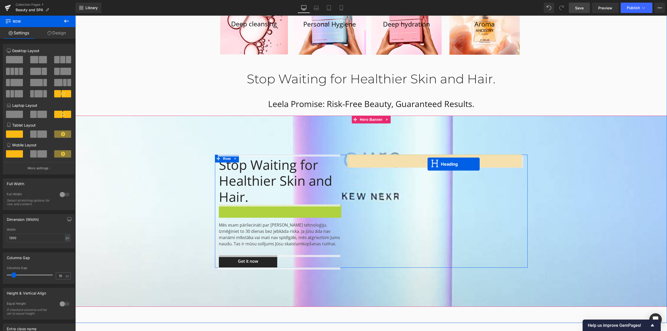
drag, startPoint x: 266, startPoint y: 229, endPoint x: 428, endPoint y: 164, distance: 174.2
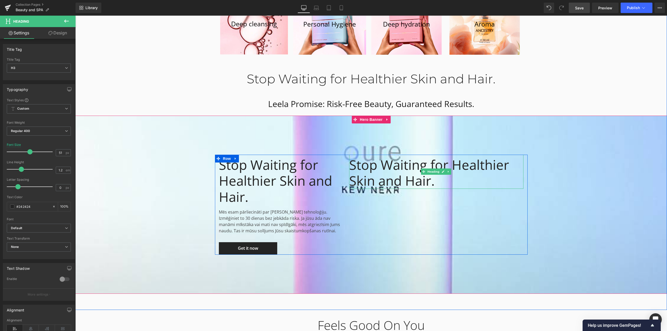
click at [361, 165] on div "Stop Waiting for Healthier Skin and Hair." at bounding box center [436, 172] width 175 height 34
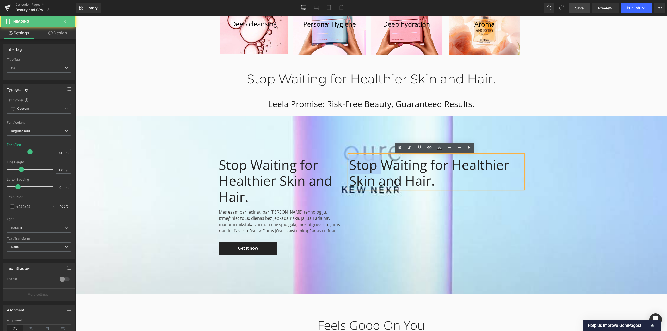
click at [361, 165] on div "Stop Waiting for Healthier Skin and Hair." at bounding box center [436, 172] width 175 height 34
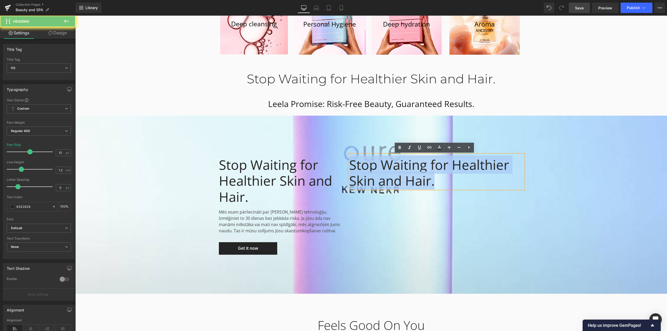
click at [361, 165] on div "Stop Waiting for Healthier Skin and Hair." at bounding box center [436, 172] width 175 height 34
paste div
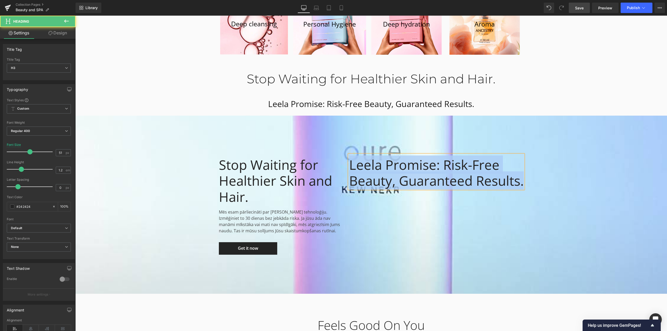
drag, startPoint x: 401, startPoint y: 201, endPoint x: 296, endPoint y: 141, distance: 121.2
click at [296, 141] on div "Stop Waiting for Healthier Skin and Hair. Heading Mēs esam pārliecināti par [PE…" at bounding box center [371, 205] width 592 height 178
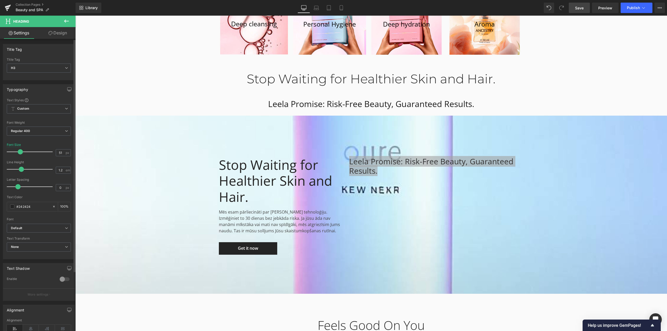
drag, startPoint x: 28, startPoint y: 151, endPoint x: 18, endPoint y: 149, distance: 9.8
click at [18, 149] on div at bounding box center [30, 152] width 43 height 10
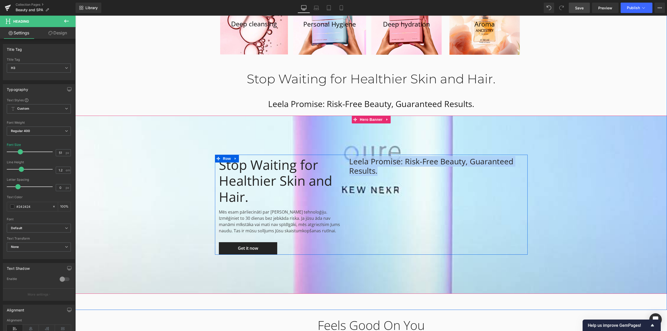
click at [519, 202] on div "Stop Waiting for Healthier Skin and Hair. Heading Mēs esam pārliecināti par [PE…" at bounding box center [371, 205] width 313 height 100
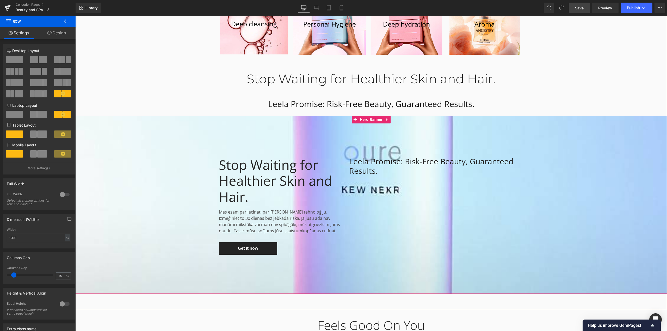
click at [137, 188] on span "Stop Waiting for Healthier Skin and Hair. Heading Mēs esam pārliecināti par [PE…" at bounding box center [371, 205] width 592 height 100
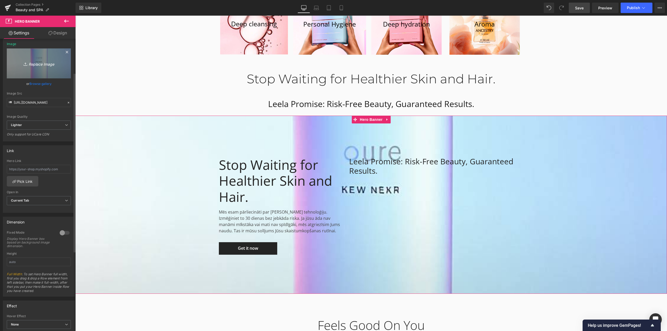
scroll to position [55, 0]
click at [66, 129] on span "Lighter" at bounding box center [39, 126] width 64 height 9
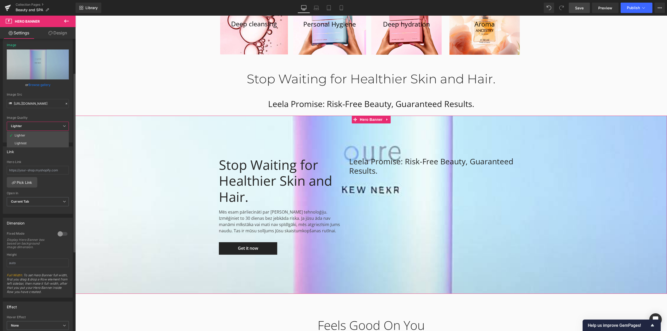
click at [65, 112] on div "Image Quality Lighter Lightest Lighter Lighter Lightest Only support for UCare …" at bounding box center [38, 82] width 62 height 78
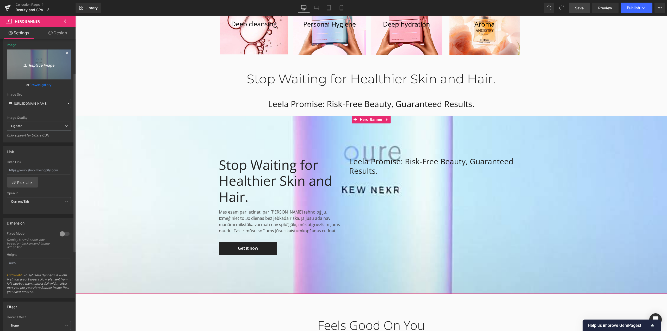
click at [41, 66] on icon "Replace Image" at bounding box center [39, 64] width 42 height 7
type input "C:\fakepath\b3237f9167f5ecf1acca9025611d8d0a.jpg"
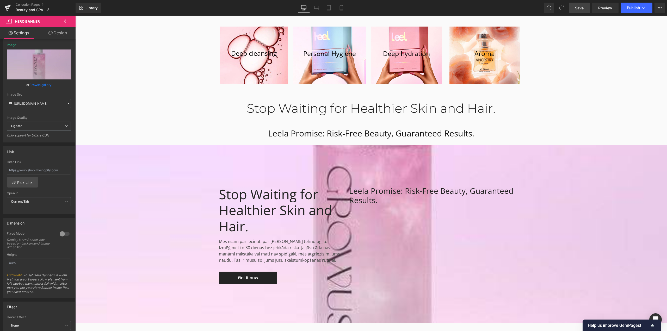
scroll to position [886, 0]
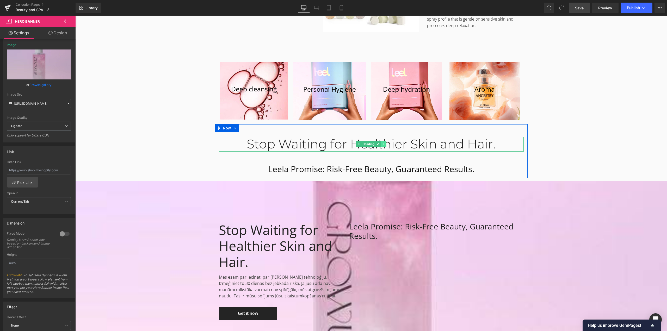
click at [383, 144] on icon at bounding box center [383, 144] width 3 height 3
click at [386, 144] on icon at bounding box center [386, 144] width 3 height 3
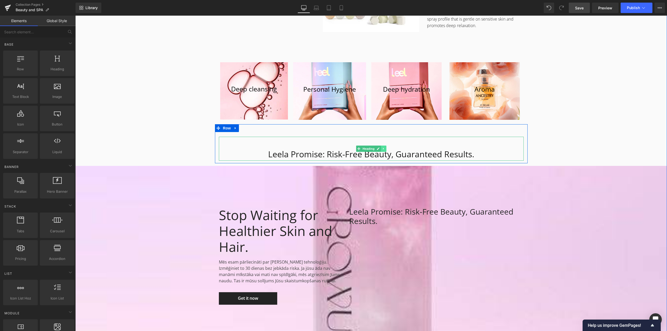
click at [382, 149] on icon at bounding box center [383, 148] width 3 height 3
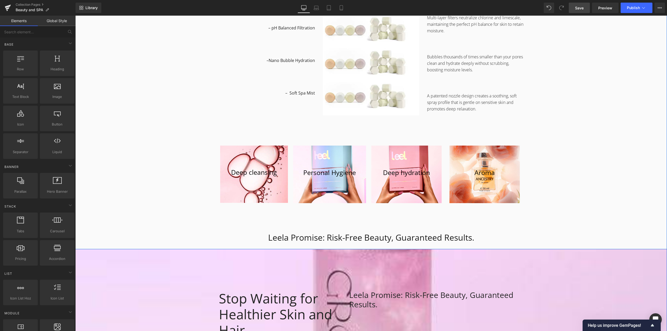
scroll to position [782, 0]
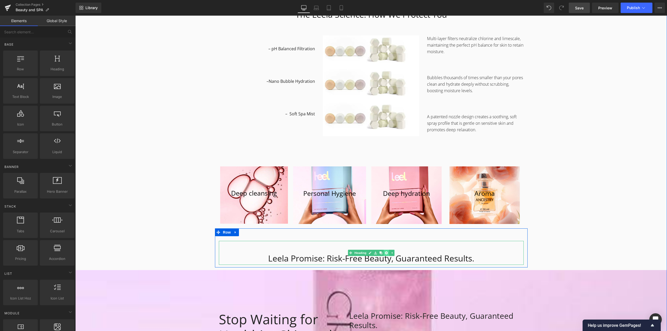
click at [385, 254] on icon at bounding box center [386, 253] width 3 height 3
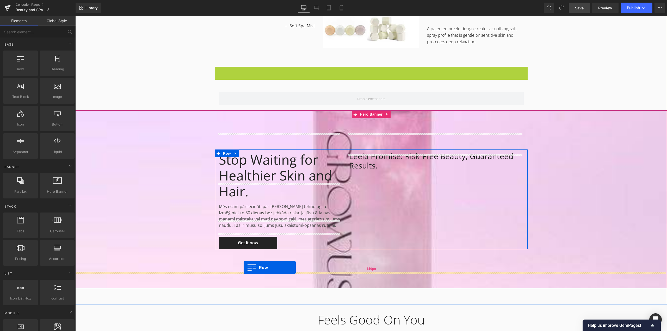
scroll to position [886, 0]
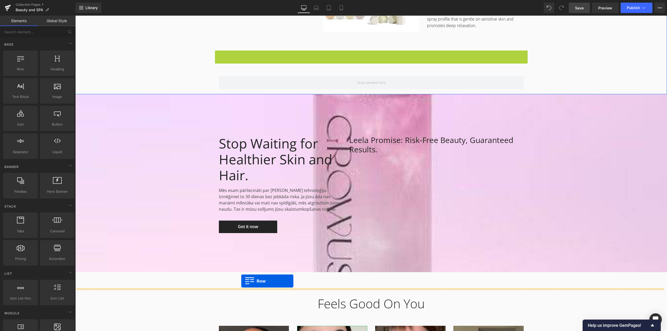
drag, startPoint x: 217, startPoint y: 108, endPoint x: 241, endPoint y: 281, distance: 174.8
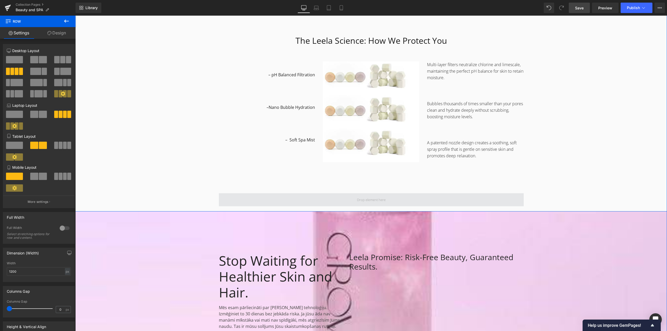
scroll to position [678, 0]
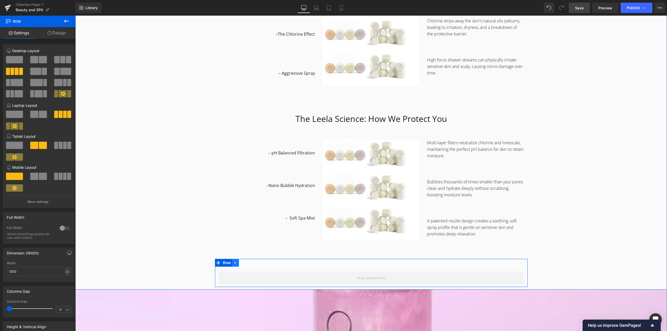
click at [234, 264] on icon at bounding box center [236, 263] width 4 height 4
click at [247, 263] on icon at bounding box center [249, 263] width 4 height 4
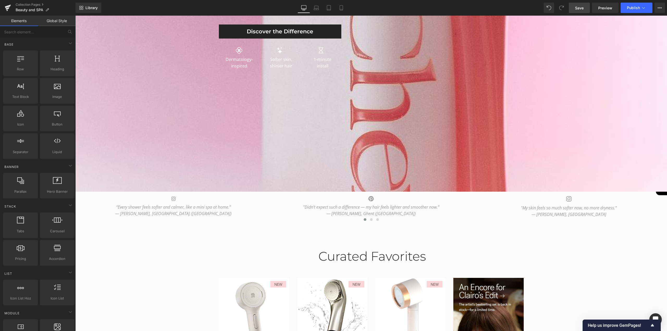
scroll to position [26, 0]
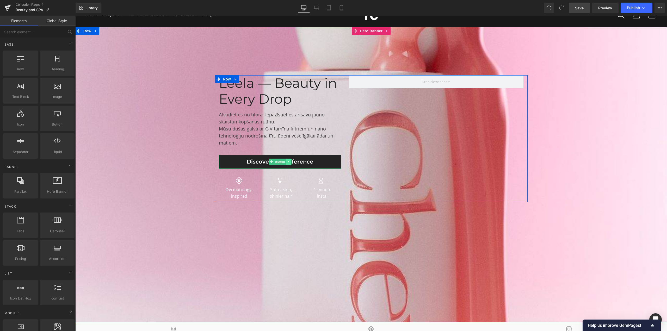
click at [288, 163] on icon at bounding box center [288, 161] width 3 height 3
click at [290, 163] on icon at bounding box center [291, 162] width 3 height 3
click at [287, 163] on icon at bounding box center [288, 161] width 3 height 3
click at [285, 164] on link at bounding box center [285, 162] width 5 height 6
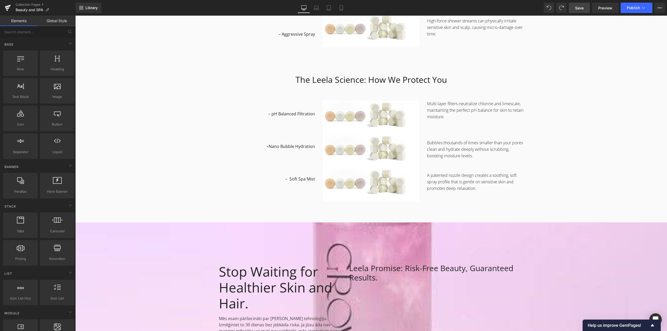
scroll to position [808, 0]
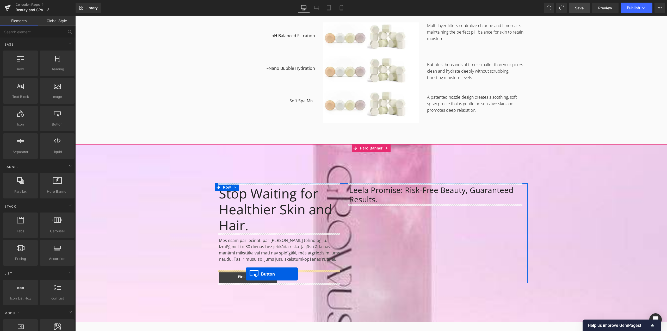
drag, startPoint x: 268, startPoint y: 175, endPoint x: 246, endPoint y: 274, distance: 101.6
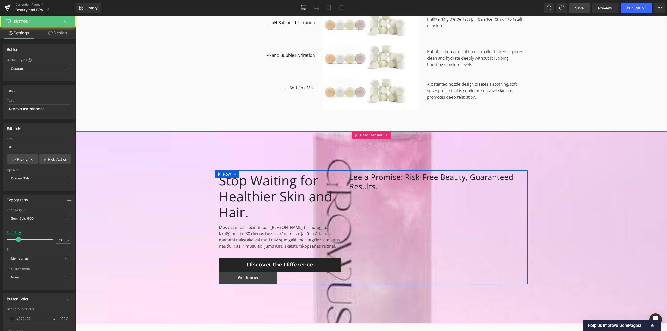
scroll to position [795, 0]
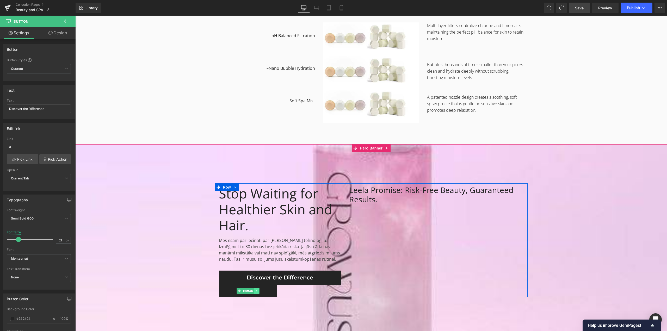
click at [255, 293] on link at bounding box center [256, 291] width 5 height 6
click at [258, 291] on icon at bounding box center [259, 291] width 3 height 3
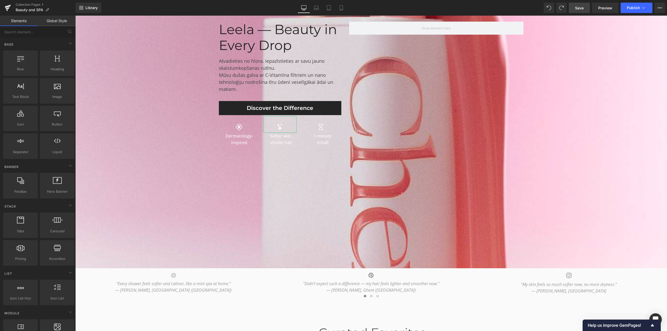
scroll to position [39, 0]
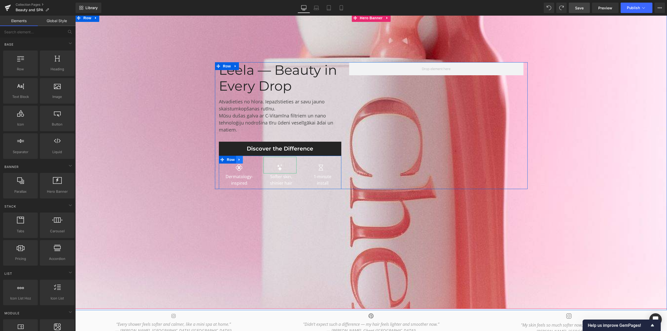
click at [238, 159] on icon at bounding box center [240, 160] width 4 height 4
click at [244, 161] on icon at bounding box center [246, 160] width 4 height 4
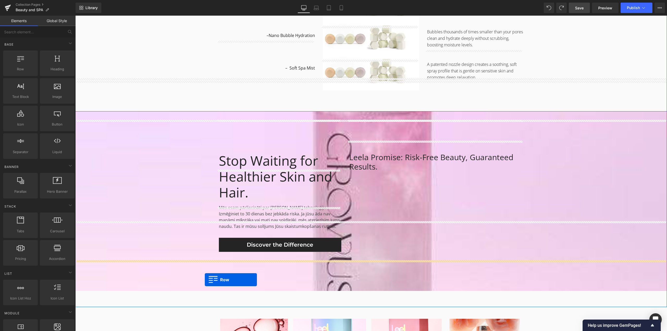
scroll to position [899, 0]
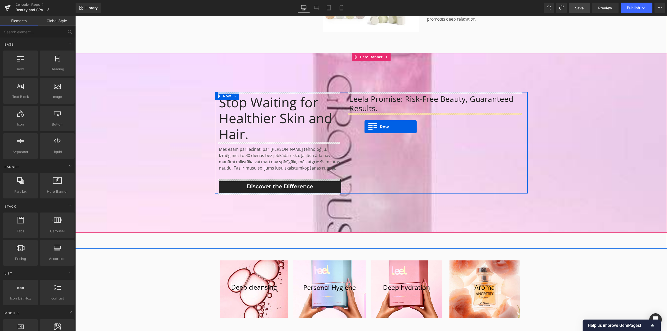
drag, startPoint x: 220, startPoint y: 193, endPoint x: 365, endPoint y: 127, distance: 158.9
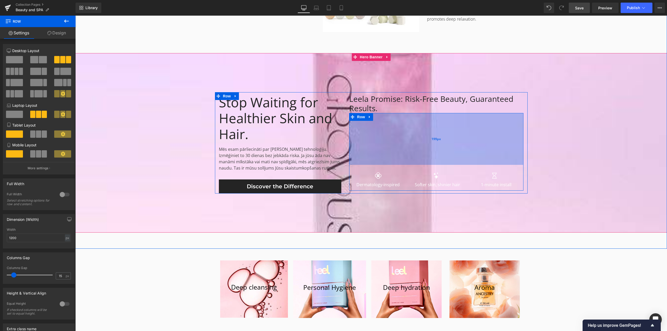
drag, startPoint x: 387, startPoint y: 113, endPoint x: 389, endPoint y: 164, distance: 50.9
click at [389, 164] on div "199px" at bounding box center [436, 139] width 175 height 52
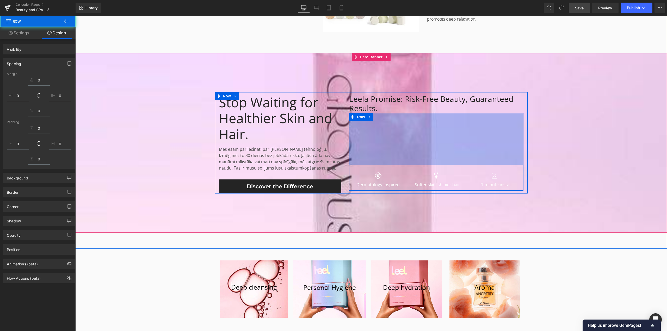
click at [622, 162] on span "Stop Waiting for Healthier Skin and Hair. Heading Mēs esam pārliecināti par [PE…" at bounding box center [371, 142] width 592 height 101
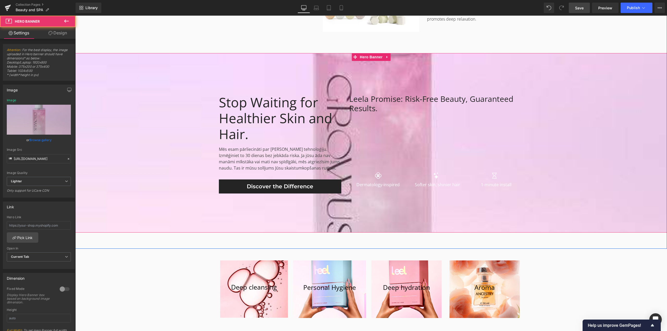
click at [90, 180] on span "Stop Waiting for Healthier Skin and Hair. Heading Mēs esam pārliecināti par [PE…" at bounding box center [371, 142] width 592 height 101
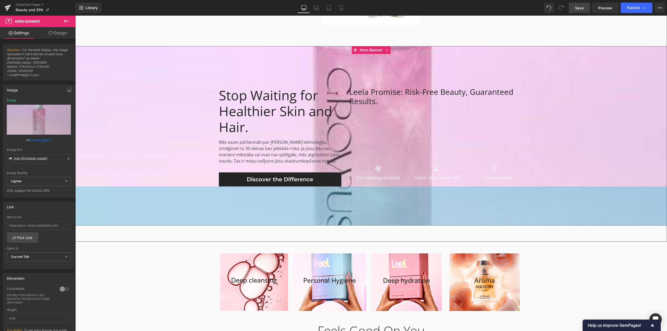
scroll to position [860, 0]
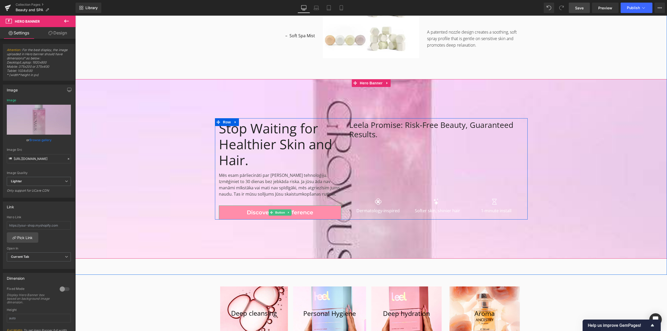
drag, startPoint x: 277, startPoint y: 212, endPoint x: 307, endPoint y: 211, distance: 30.2
click at [277, 212] on span "Button" at bounding box center [280, 213] width 12 height 6
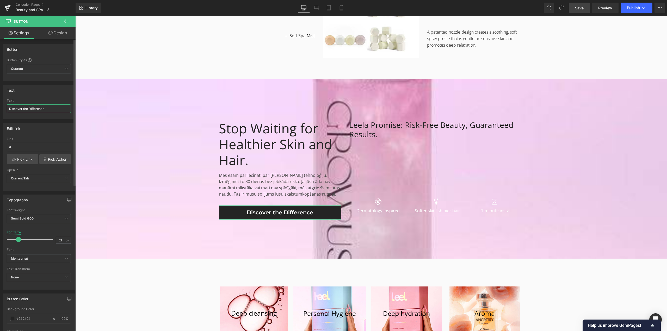
drag, startPoint x: 50, startPoint y: 109, endPoint x: 0, endPoint y: 109, distance: 49.5
click at [0, 109] on div "Text Discover the Difference Text Discover the Difference" at bounding box center [39, 100] width 78 height 38
paste input "SHOP ALL LEELA SYSTEMS NOW"
type input "SHOP ALL LEELA SYSTEMS NOW"
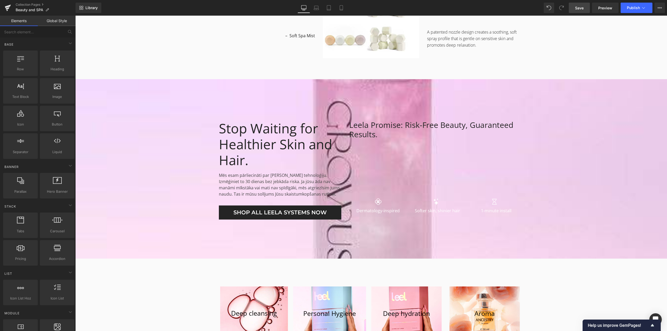
drag, startPoint x: 578, startPoint y: 8, endPoint x: 352, endPoint y: 93, distance: 241.7
click at [578, 8] on span "Save" at bounding box center [579, 7] width 9 height 5
click at [384, 211] on icon at bounding box center [385, 210] width 3 height 3
click at [392, 211] on h1 "Dermatology-inspired" at bounding box center [378, 211] width 50 height 7
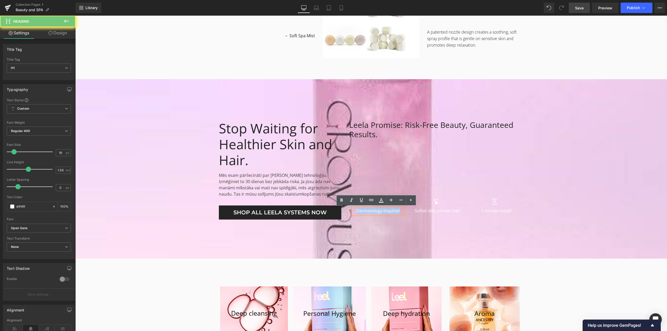
click at [392, 211] on h1 "Dermatology-inspired" at bounding box center [378, 211] width 50 height 7
paste div
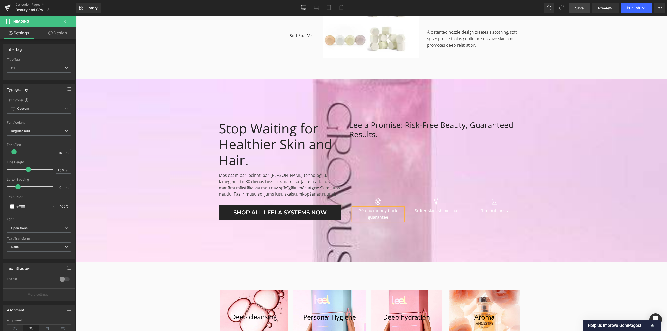
click at [435, 234] on div at bounding box center [371, 170] width 592 height 183
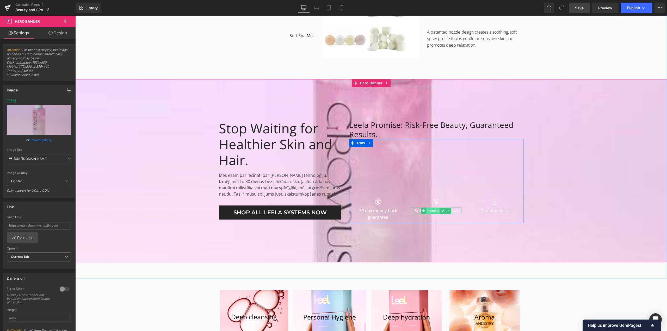
click at [433, 211] on span "Heading" at bounding box center [434, 211] width 14 height 6
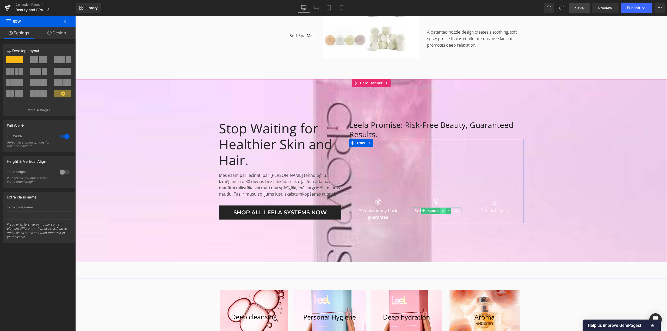
click at [443, 211] on icon at bounding box center [443, 210] width 3 height 3
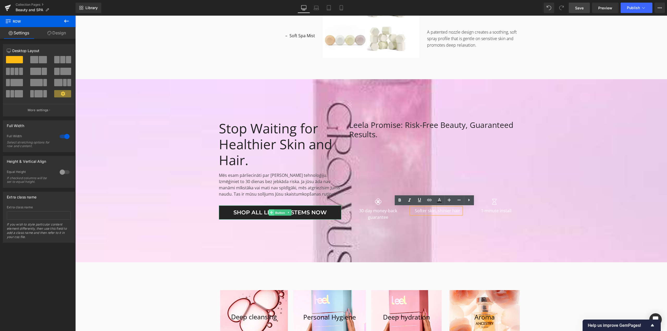
click at [280, 213] on link "Button" at bounding box center [277, 213] width 17 height 6
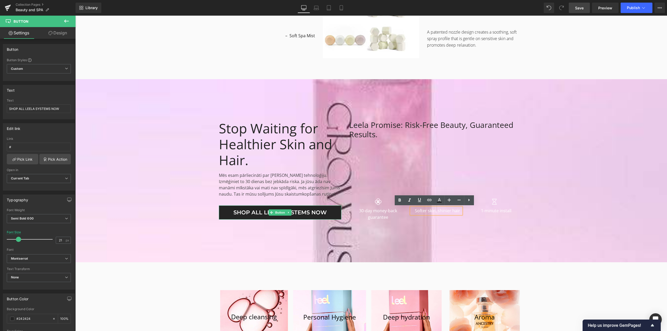
click at [288, 213] on icon at bounding box center [288, 212] width 3 height 3
click at [39, 108] on input "SHOP ALL LEELA SYSTEMS NOW" at bounding box center [39, 109] width 64 height 9
paste input "tart Your Transformation"
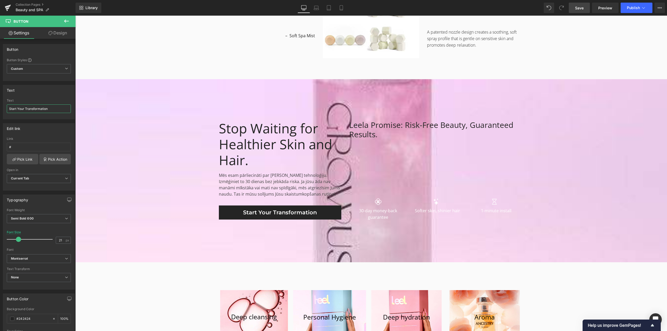
type input "Start Your Transformation"
drag, startPoint x: 580, startPoint y: 7, endPoint x: 442, endPoint y: 201, distance: 237.7
click at [580, 7] on span "Save" at bounding box center [579, 7] width 9 height 5
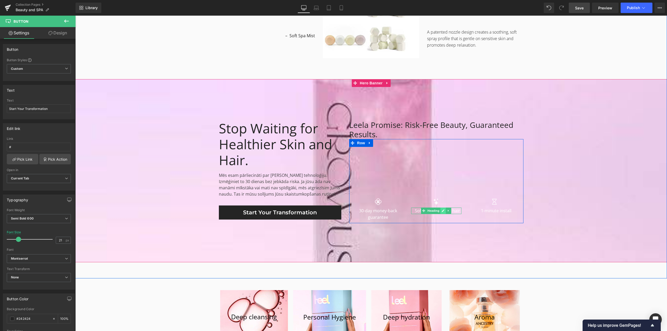
click at [442, 212] on icon at bounding box center [443, 210] width 3 height 3
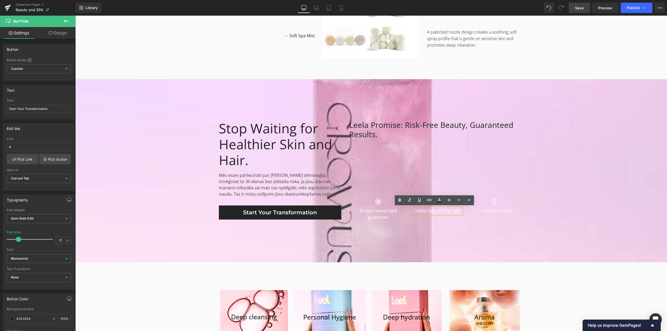
click at [436, 212] on h1 "Softer skin, shinier hair" at bounding box center [438, 211] width 48 height 7
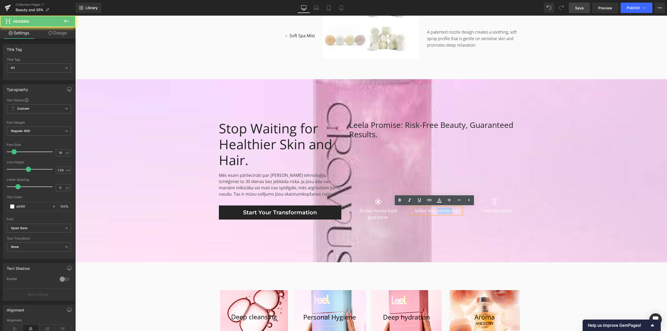
click at [436, 212] on h1 "Softer skin, shinier hair" at bounding box center [438, 211] width 48 height 7
paste div
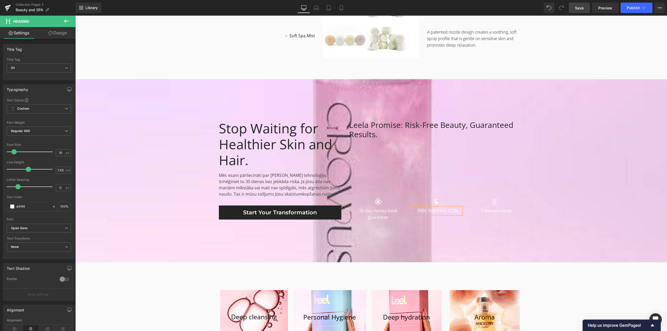
click at [579, 212] on span "Stop Waiting for Healthier Skin and Hair. Heading Mēs esam pārliecināti par [PE…" at bounding box center [371, 170] width 592 height 105
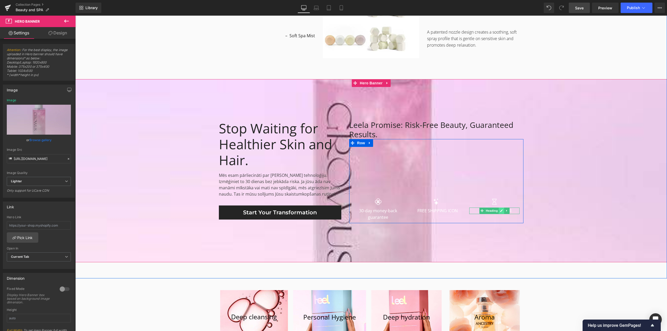
click at [500, 211] on icon at bounding box center [501, 211] width 3 height 3
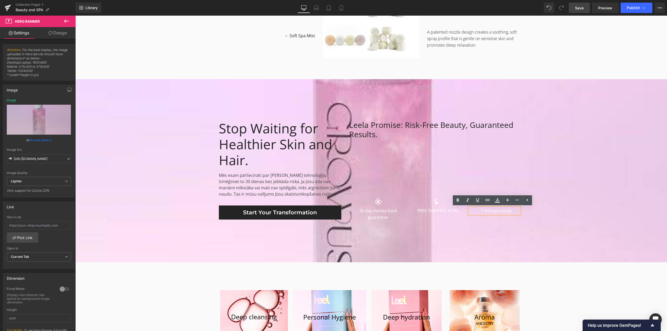
click at [492, 212] on h1 "1-minute install" at bounding box center [496, 211] width 47 height 7
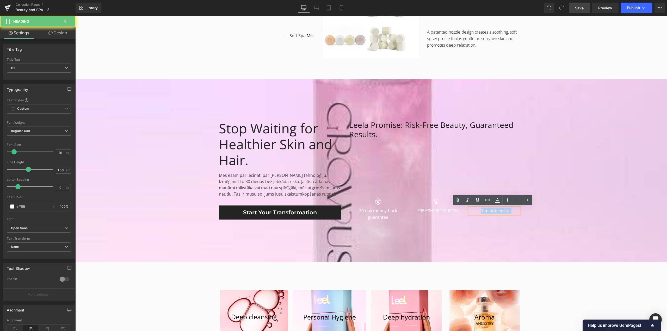
click at [492, 212] on h1 "1-minute install" at bounding box center [496, 211] width 47 height 7
paste div
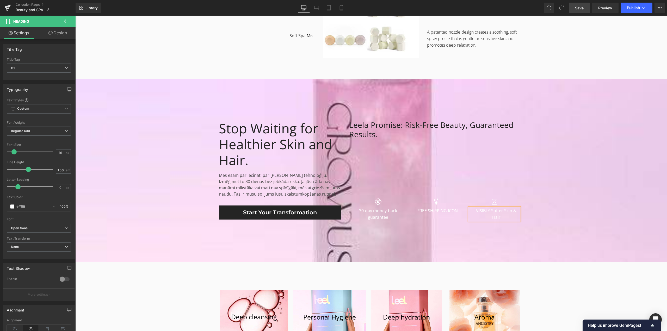
click at [558, 228] on div at bounding box center [371, 170] width 592 height 183
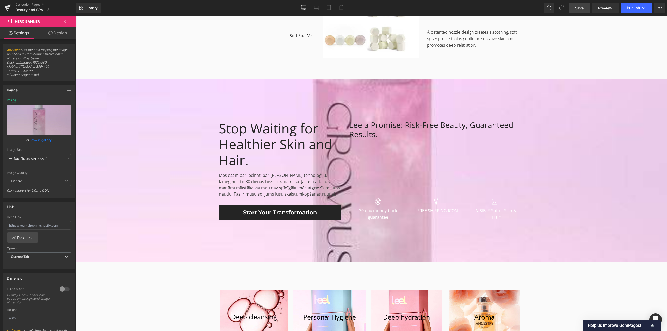
click at [579, 9] on span "Save" at bounding box center [579, 7] width 9 height 5
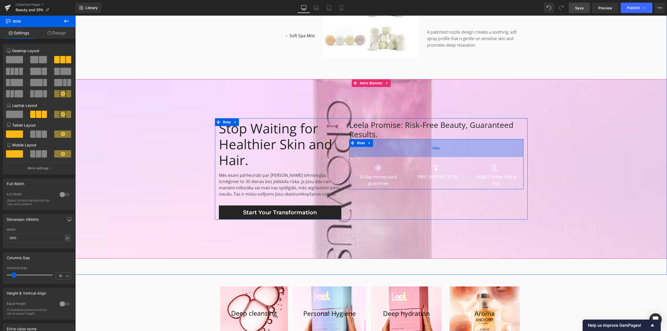
drag, startPoint x: 381, startPoint y: 177, endPoint x: 388, endPoint y: 143, distance: 34.5
click at [388, 143] on div "69px" at bounding box center [436, 148] width 175 height 18
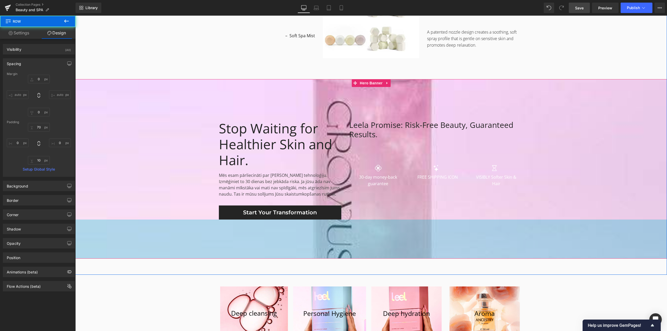
click at [611, 209] on span "Stop Waiting for Healthier Skin and Hair. Heading Mēs esam pārliecināti par [PE…" at bounding box center [371, 168] width 592 height 101
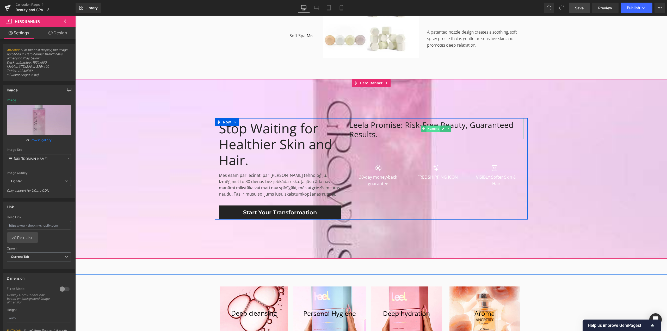
click at [432, 129] on span "Heading" at bounding box center [434, 129] width 14 height 6
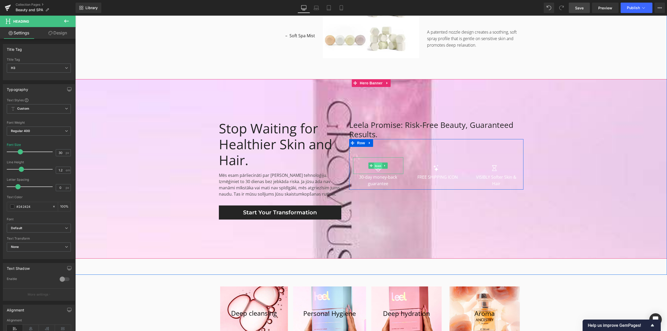
click at [375, 168] on link "Icon" at bounding box center [376, 166] width 14 height 6
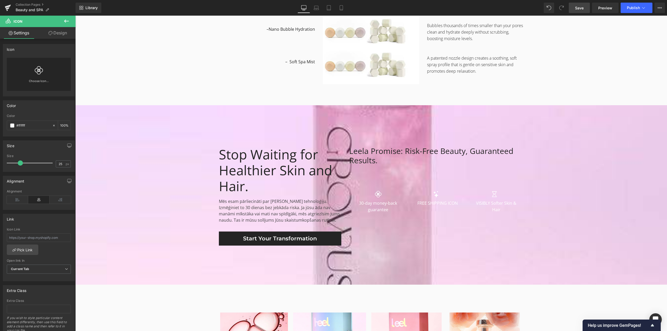
scroll to position [964, 0]
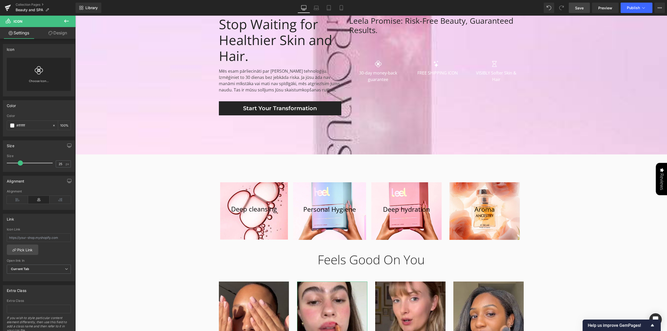
click at [194, 50] on span "Stop Waiting for Healthier Skin and Hair. Heading Mēs esam pārliecināti par [PE…" at bounding box center [371, 64] width 592 height 101
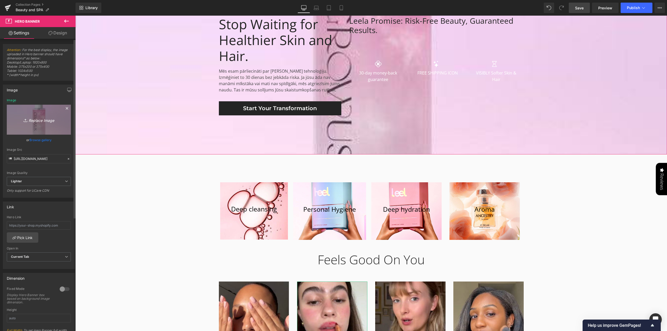
click at [38, 121] on icon "Replace Image" at bounding box center [39, 120] width 42 height 7
type input "C:\fakepath\3bd884e35e62e713a4f91ee5dae66526.jpg"
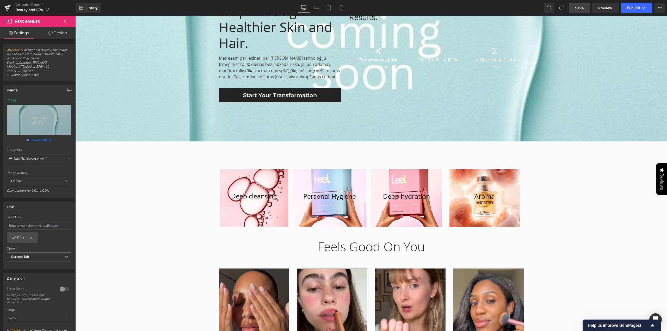
scroll to position [991, 0]
